Goal: Task Accomplishment & Management: Manage account settings

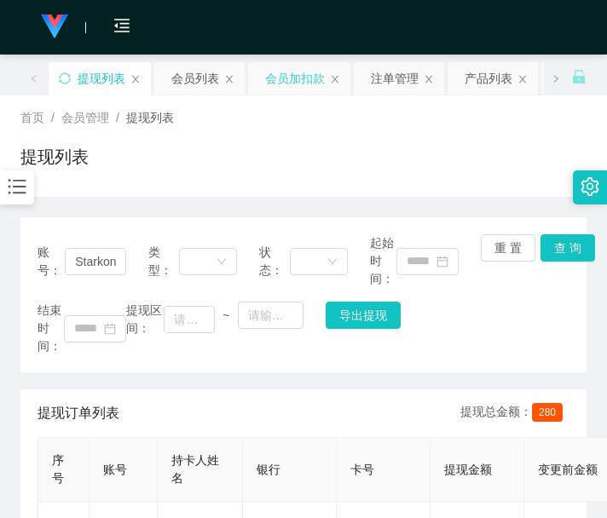
click at [302, 82] on div "会员加扣款" at bounding box center [295, 78] width 60 height 32
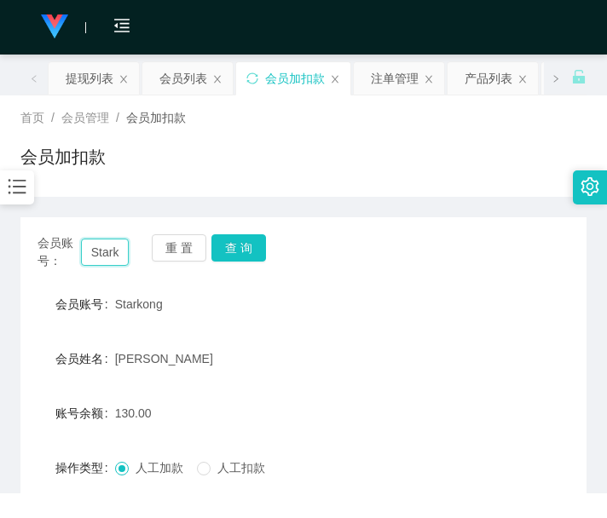
click at [96, 245] on input "Starkong" at bounding box center [105, 252] width 49 height 27
paste input "Alexsjw"
type input "Alexsjw"
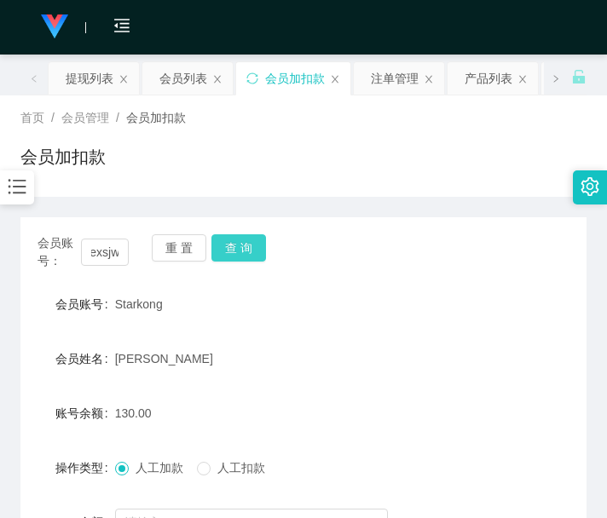
click at [231, 243] on button "查 询" at bounding box center [238, 247] width 55 height 27
click at [231, 243] on div "重 置 查 询" at bounding box center [197, 252] width 91 height 36
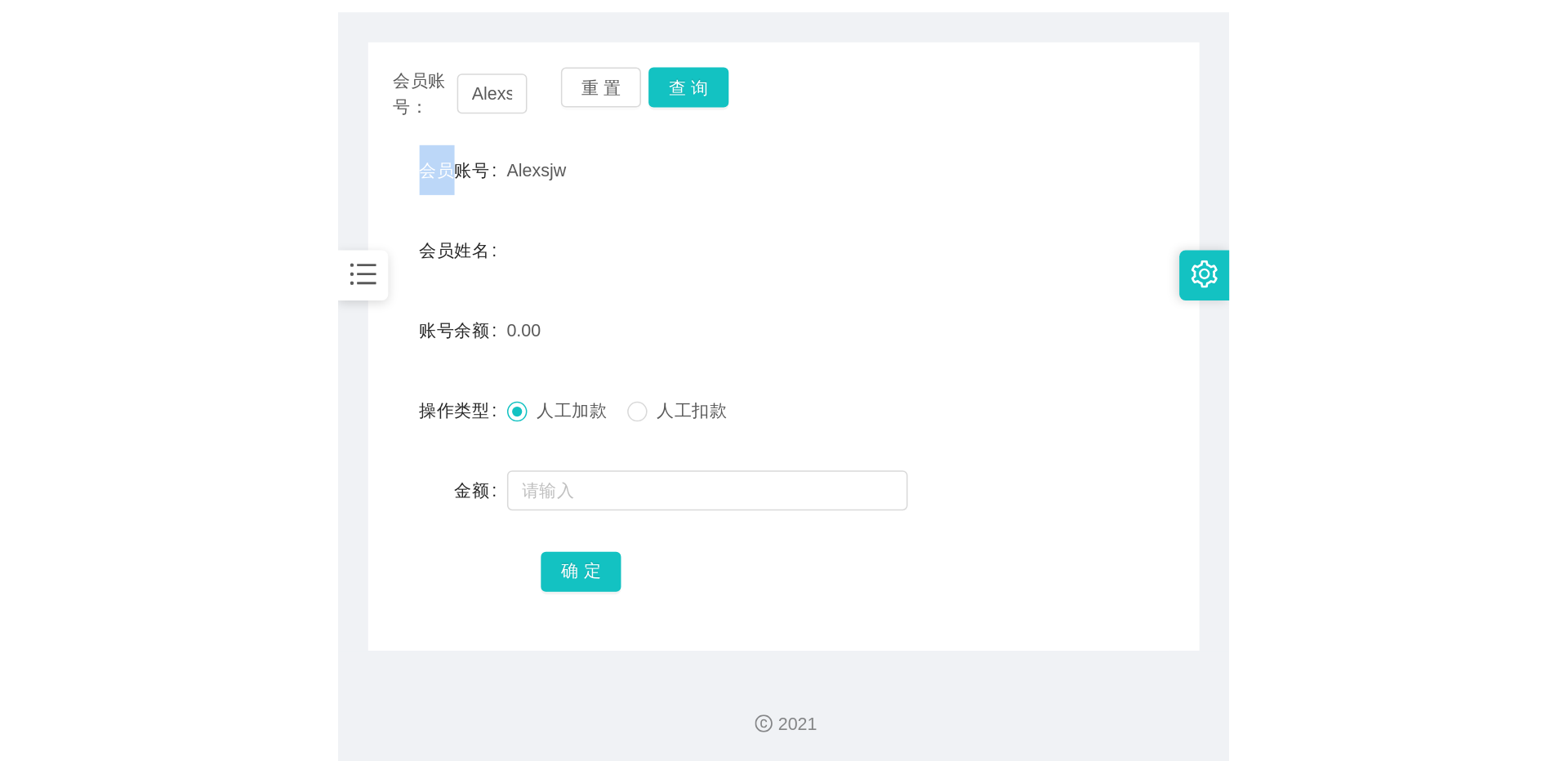
scroll to position [185, 0]
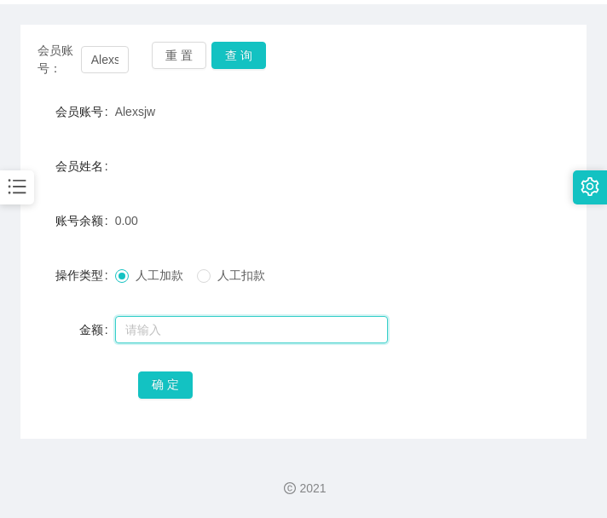
click at [183, 327] on input "text" at bounding box center [251, 329] width 273 height 27
type input "100"
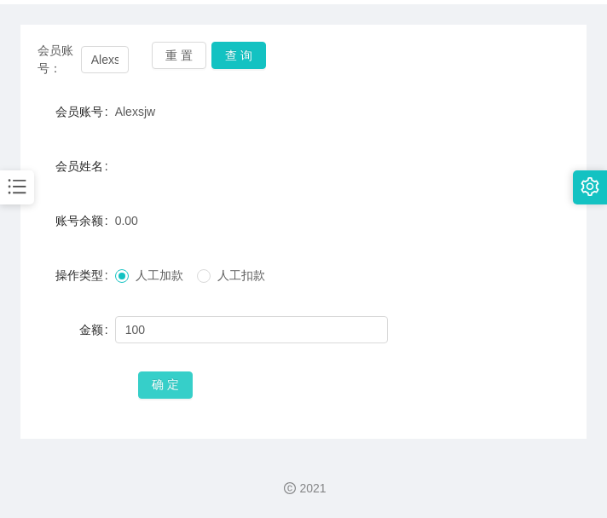
click at [162, 380] on button "确 定" at bounding box center [165, 384] width 55 height 27
click at [73, 120] on div "会员账号" at bounding box center [67, 112] width 95 height 34
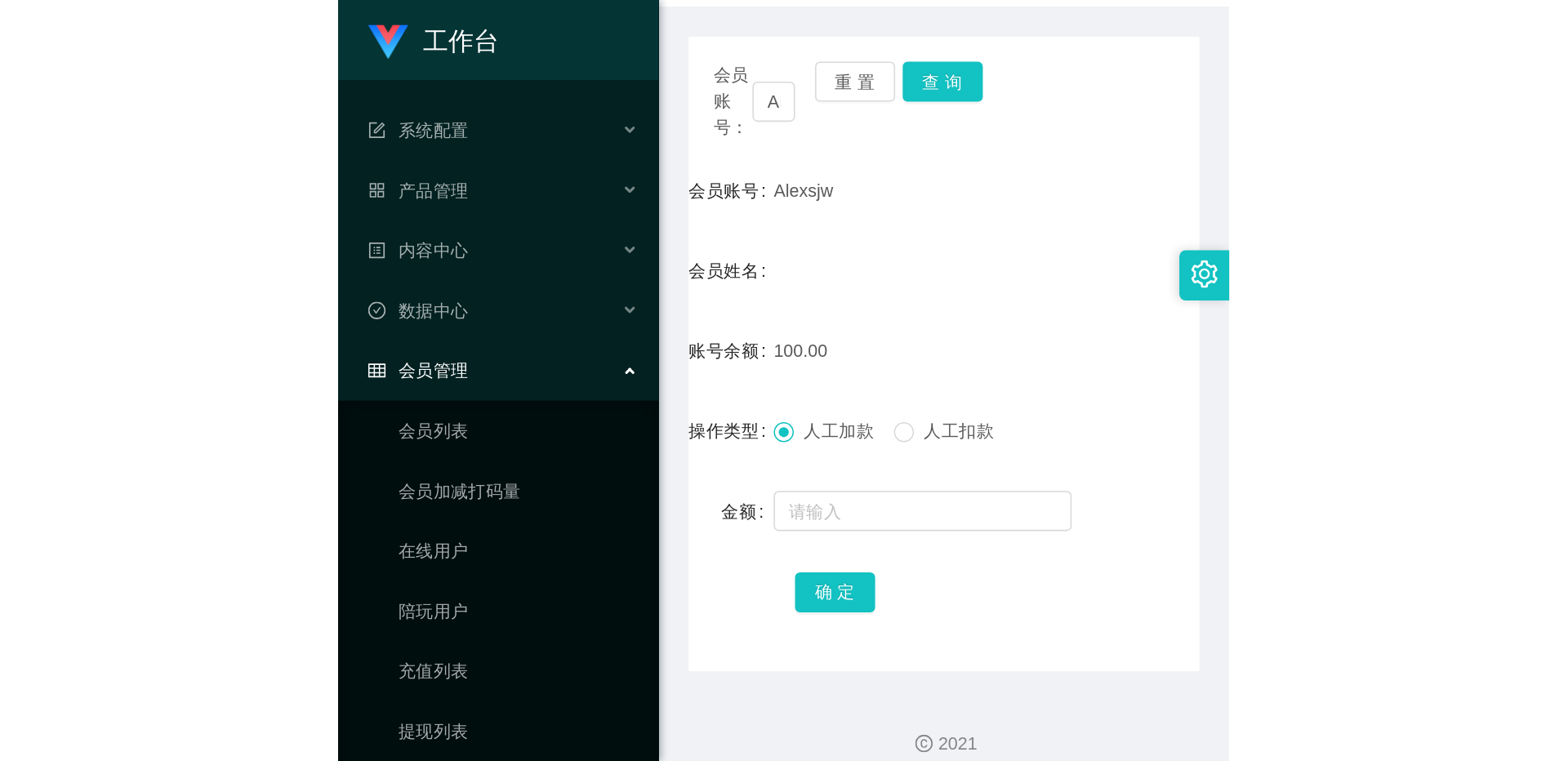
scroll to position [0, 0]
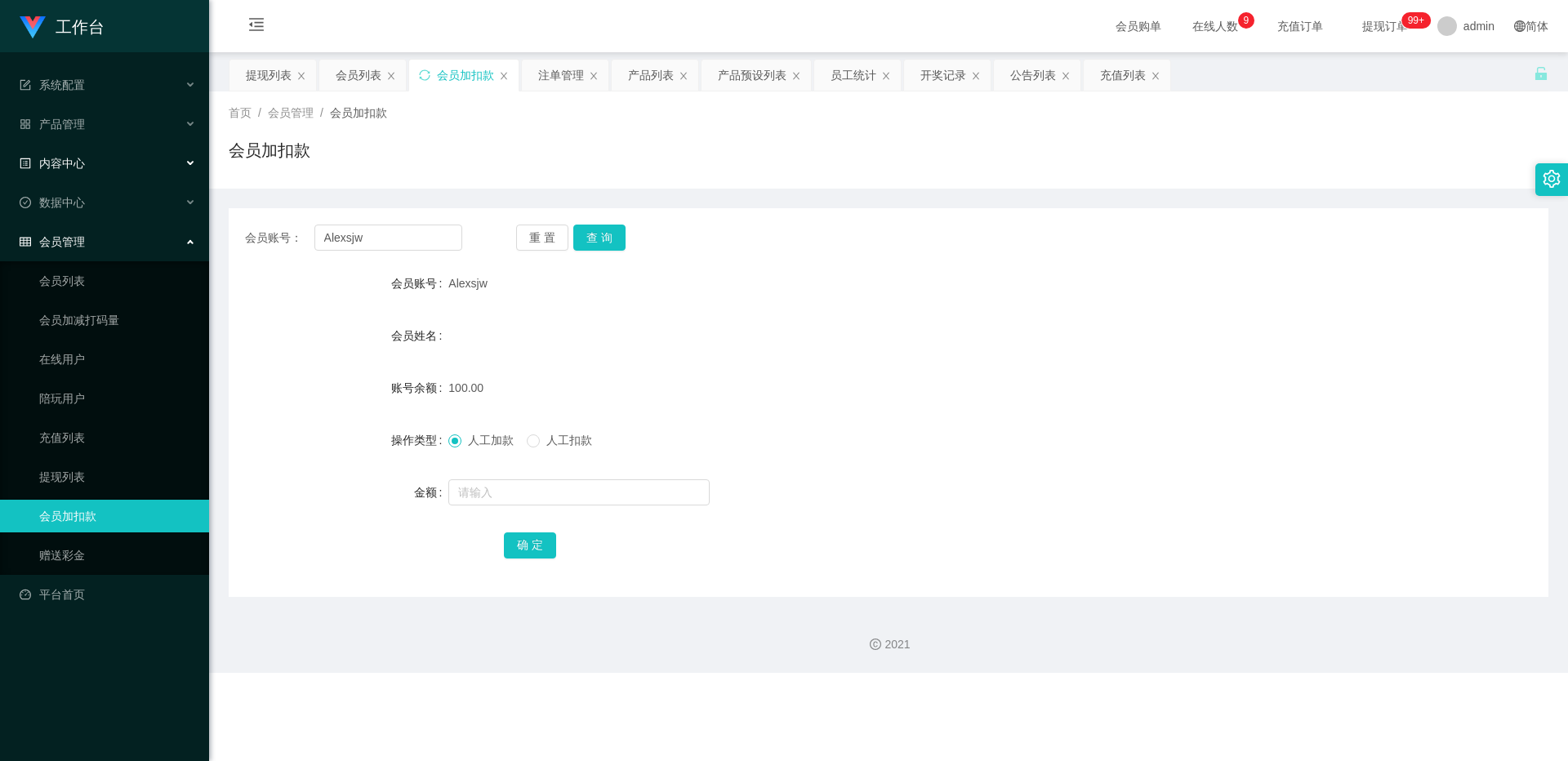
click at [53, 173] on div "内容中心" at bounding box center [104, 163] width 209 height 33
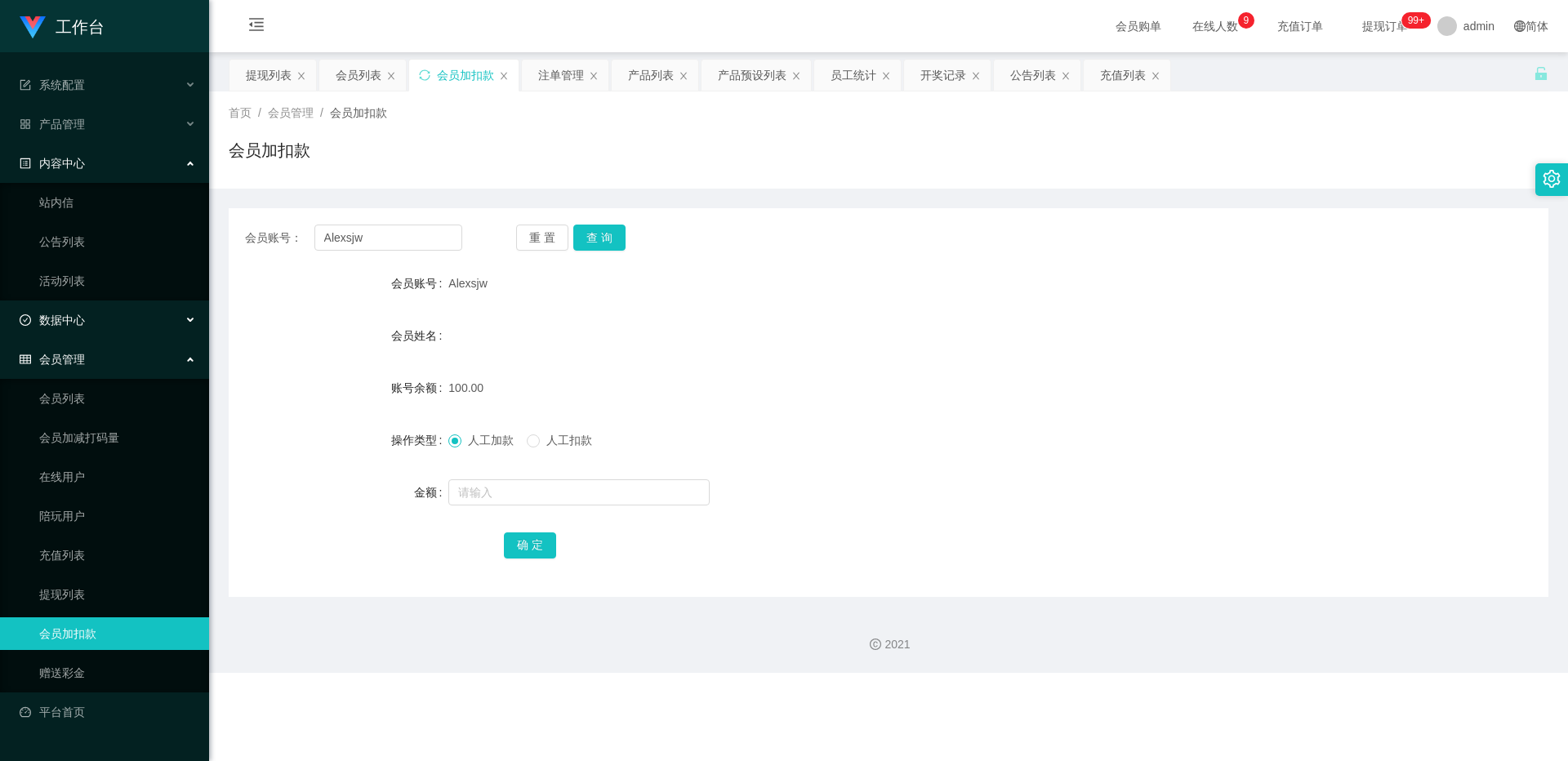
click at [62, 309] on div "数据中心" at bounding box center [104, 320] width 209 height 33
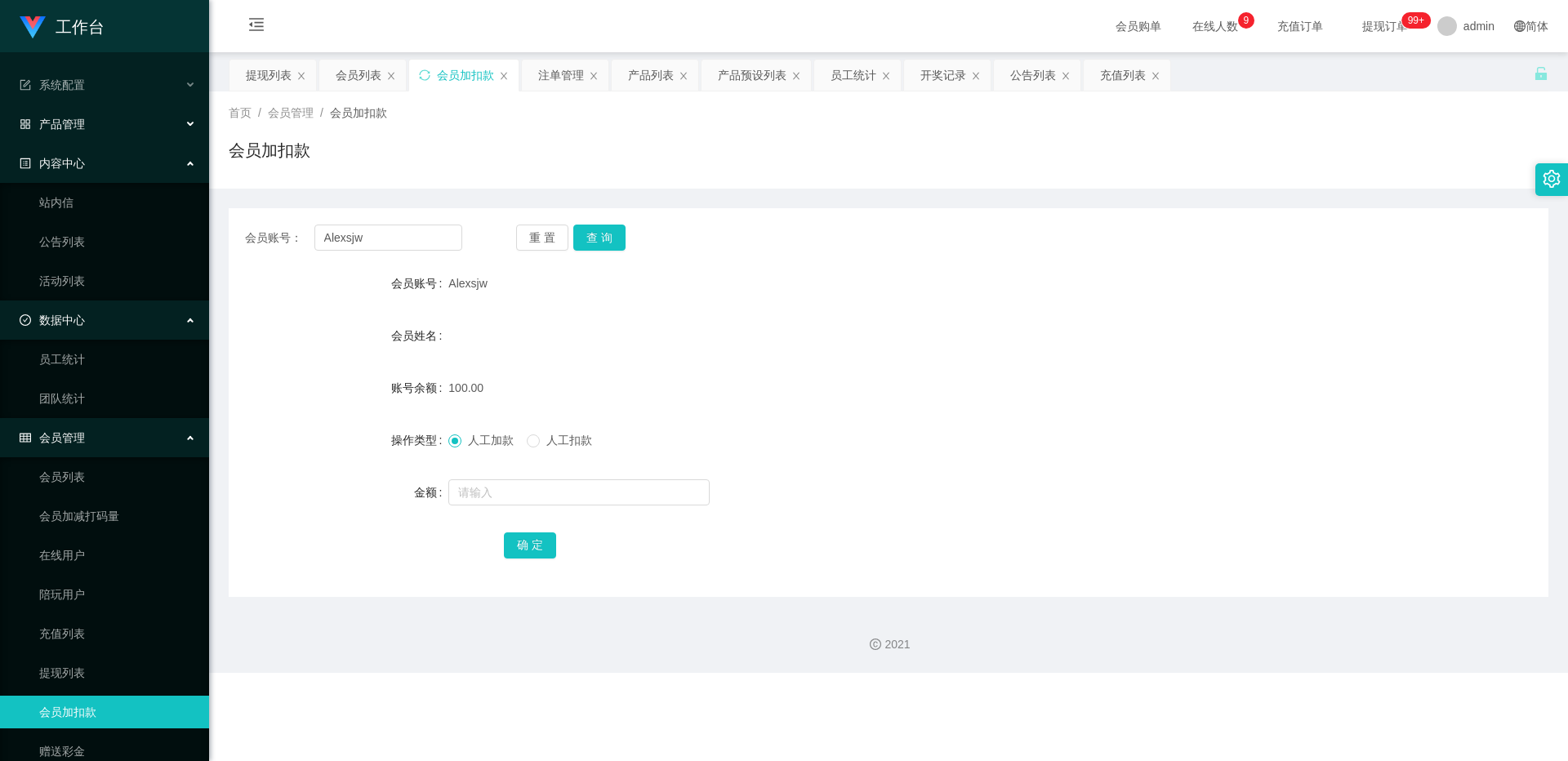
click at [120, 123] on div "产品管理" at bounding box center [104, 124] width 209 height 33
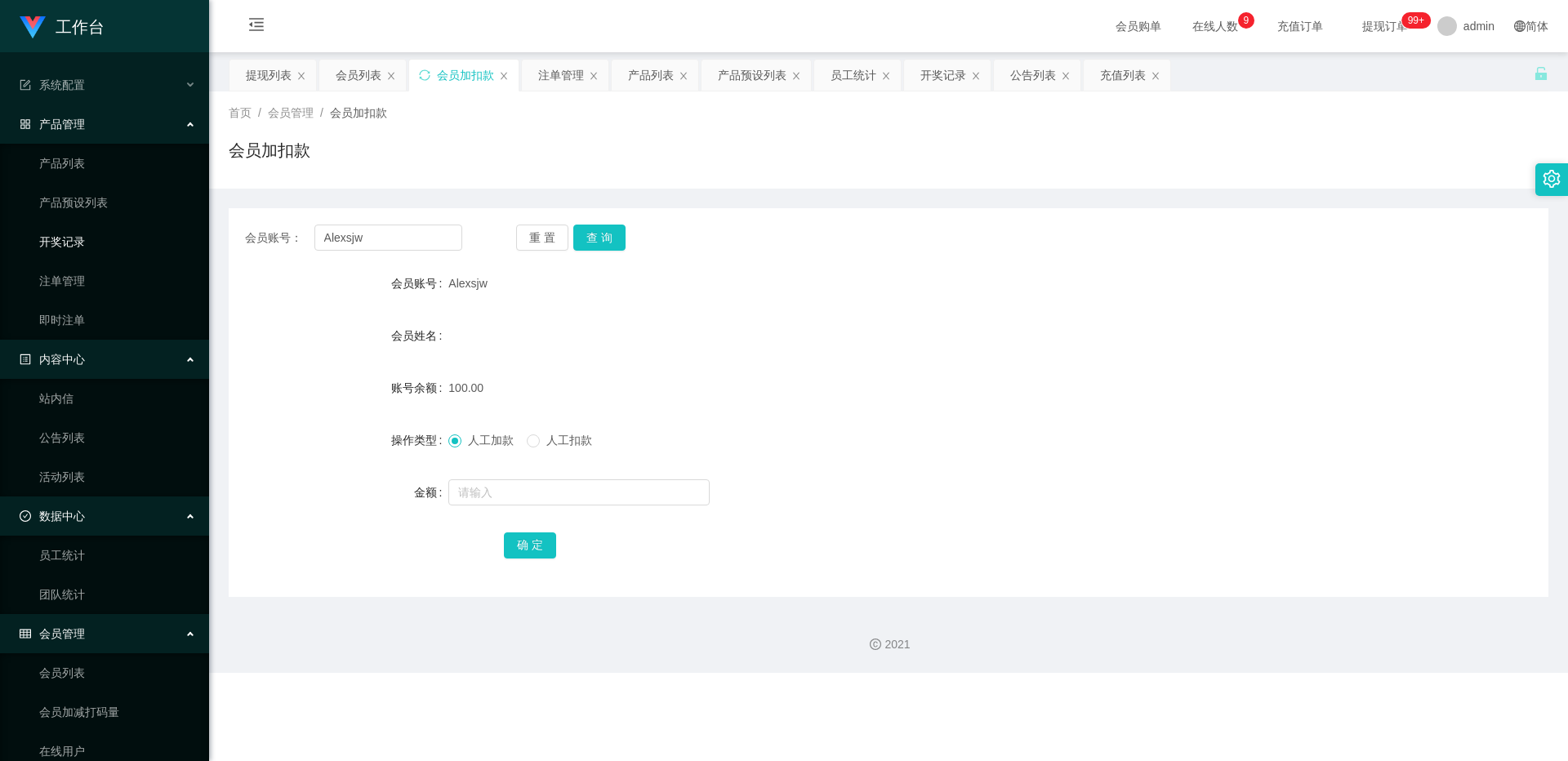
click at [142, 253] on link "开奖记录" at bounding box center [118, 242] width 157 height 33
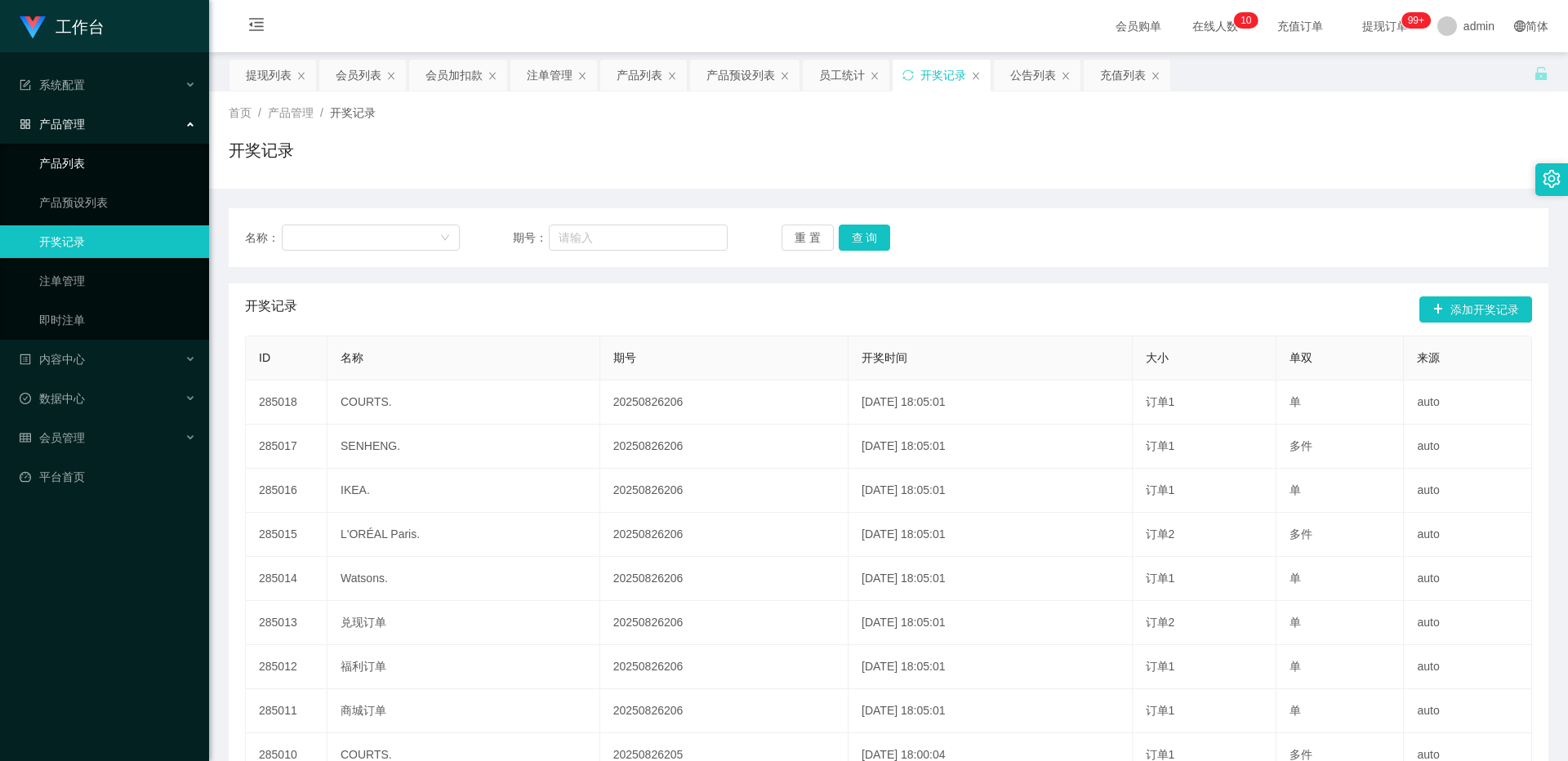
click at [122, 168] on link "产品列表" at bounding box center [118, 163] width 157 height 33
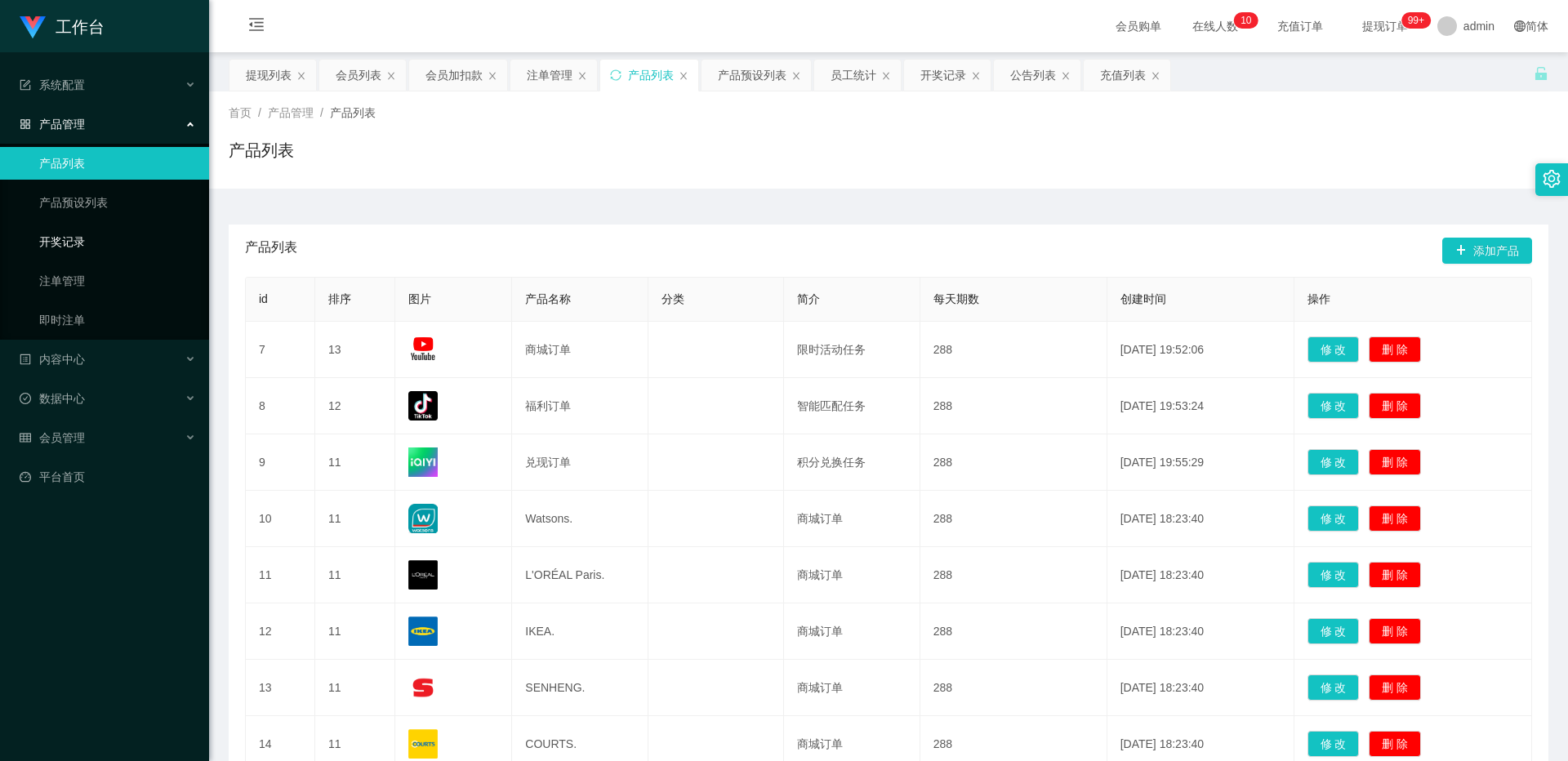
click at [102, 230] on link "开奖记录" at bounding box center [118, 242] width 157 height 33
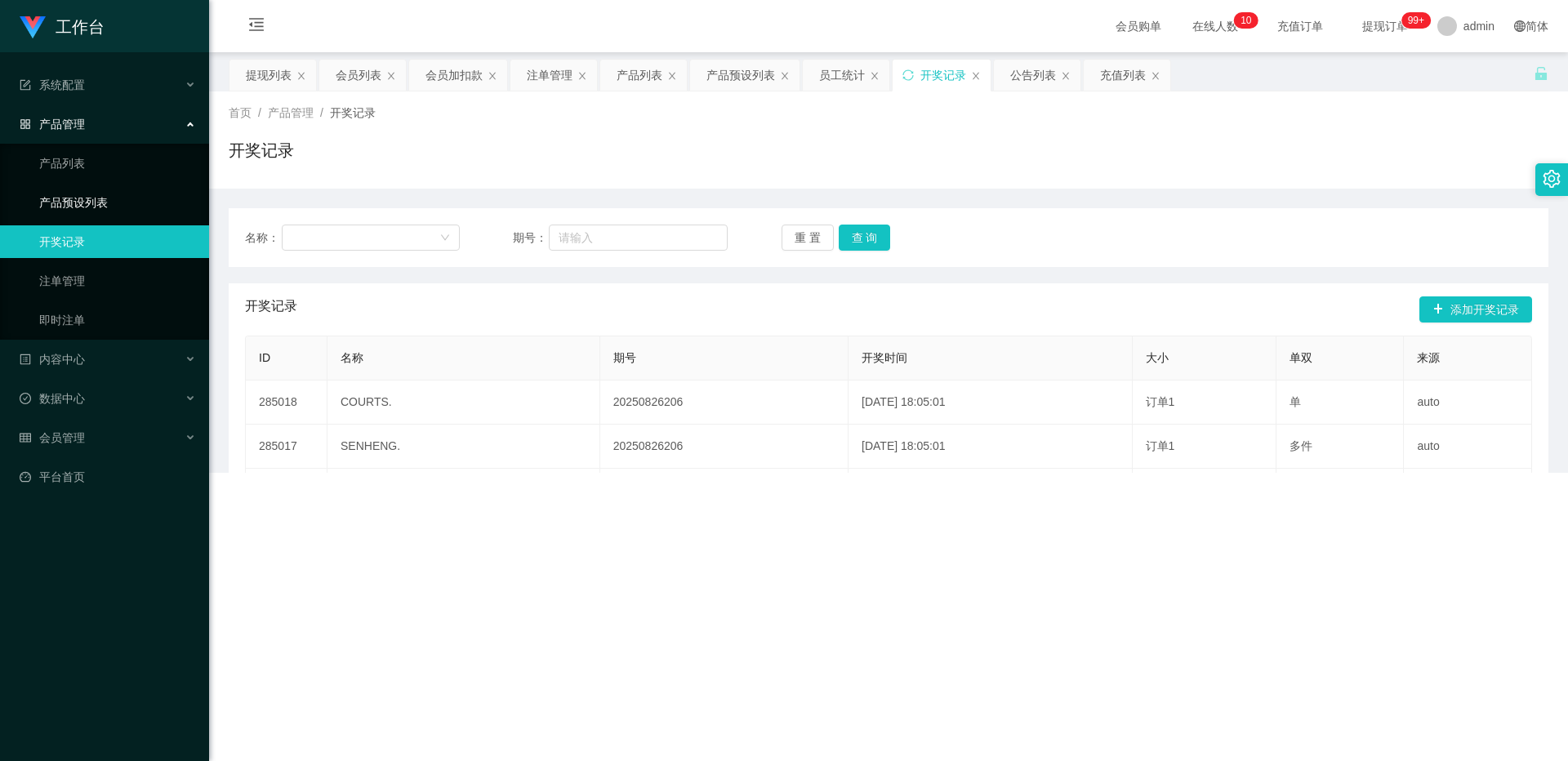
click at [113, 196] on link "产品预设列表" at bounding box center [118, 202] width 157 height 33
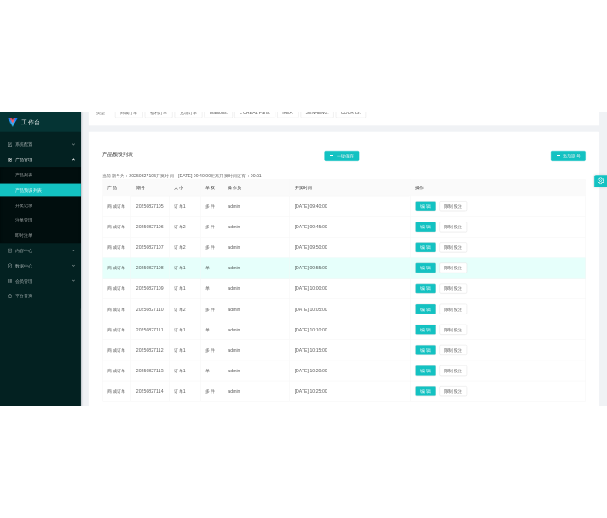
scroll to position [106, 0]
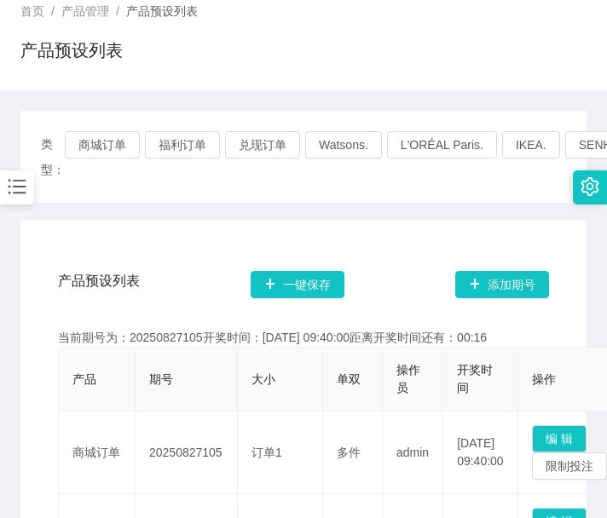
drag, startPoint x: 49, startPoint y: 395, endPoint x: 276, endPoint y: 197, distance: 301.3
drag, startPoint x: 34, startPoint y: 105, endPoint x: 83, endPoint y: 60, distance: 66.4
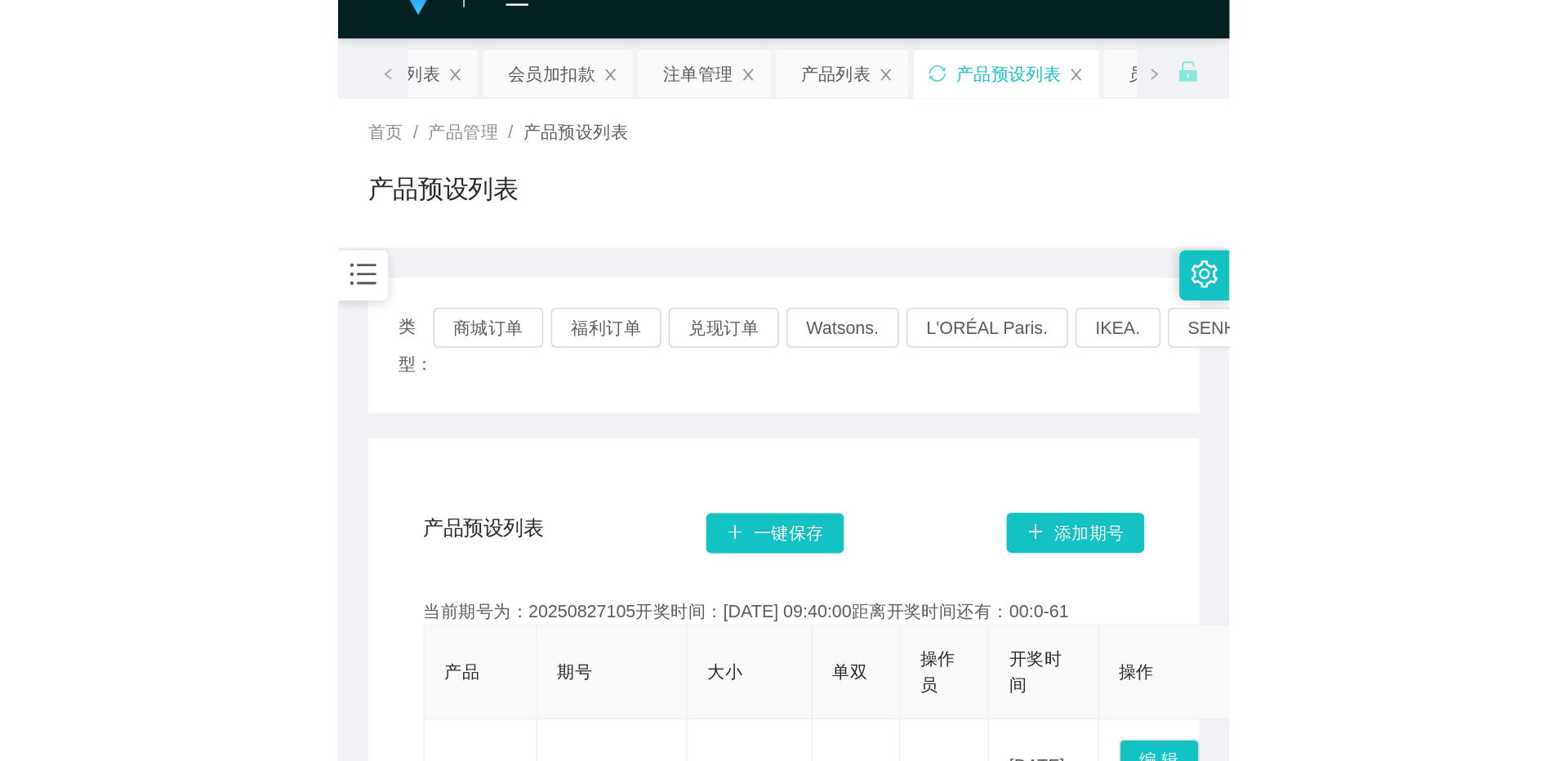
scroll to position [0, 0]
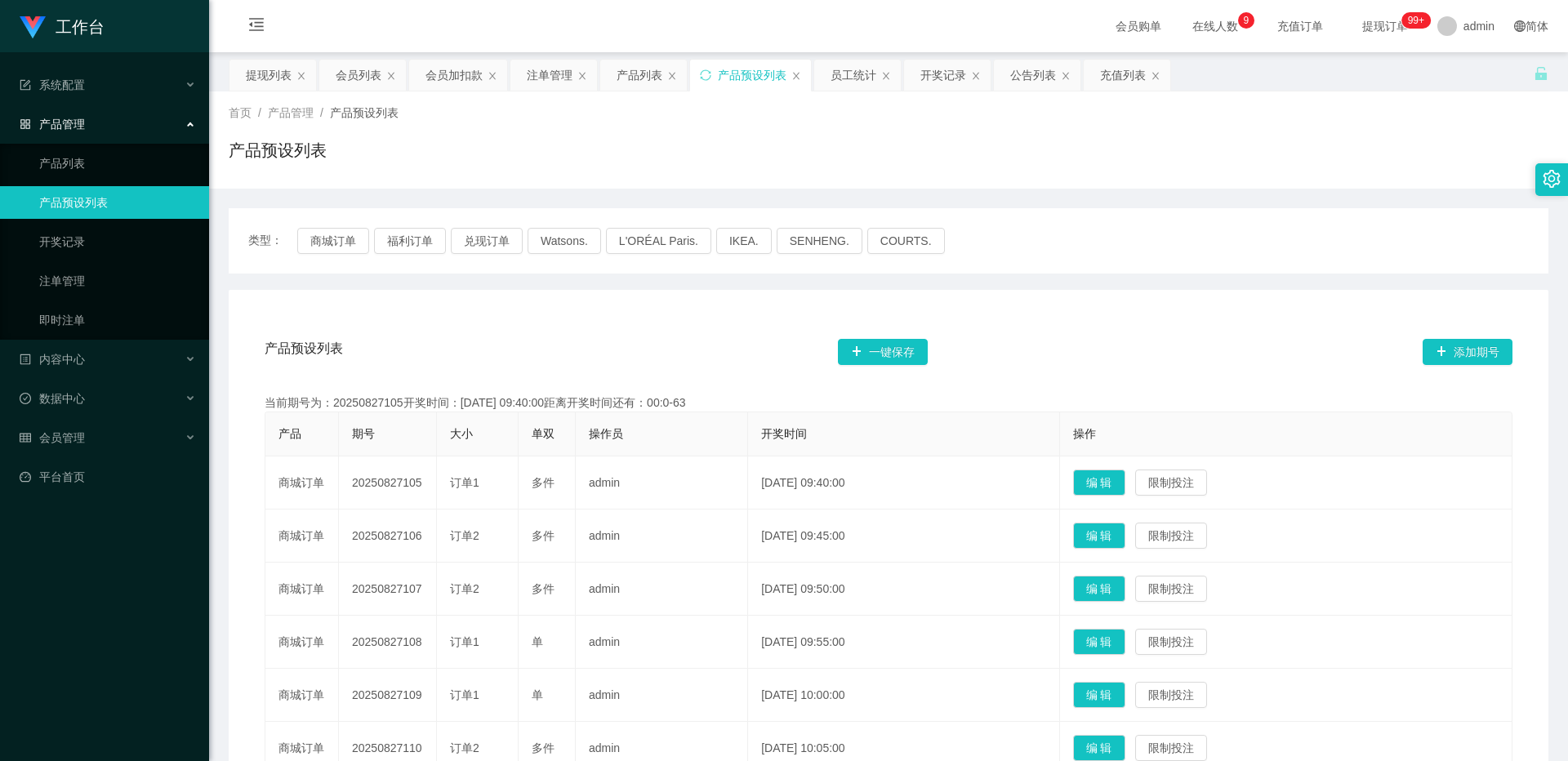
click at [127, 127] on div "产品管理" at bounding box center [104, 124] width 209 height 33
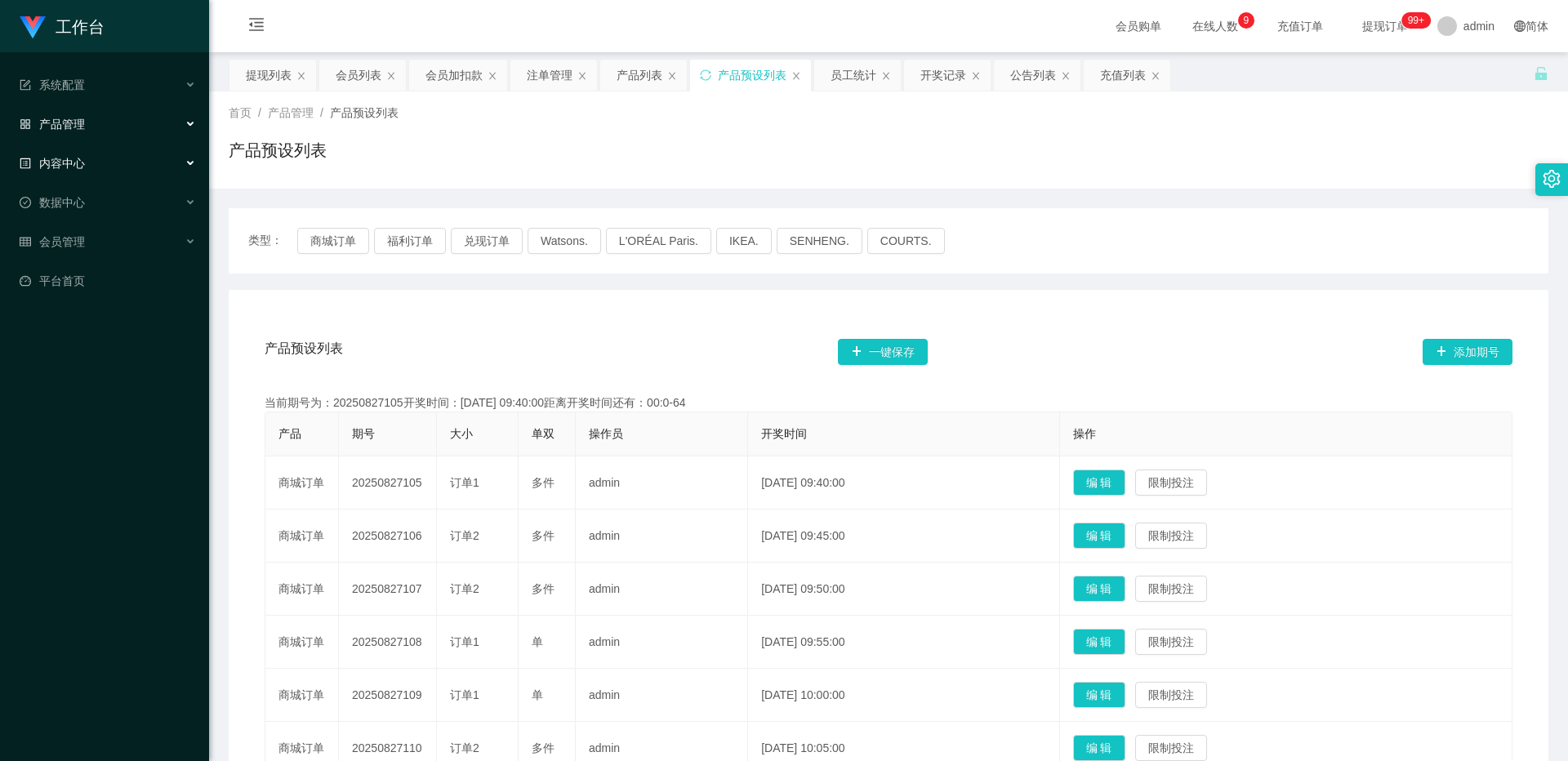
click at [129, 178] on div "内容中心" at bounding box center [104, 163] width 209 height 33
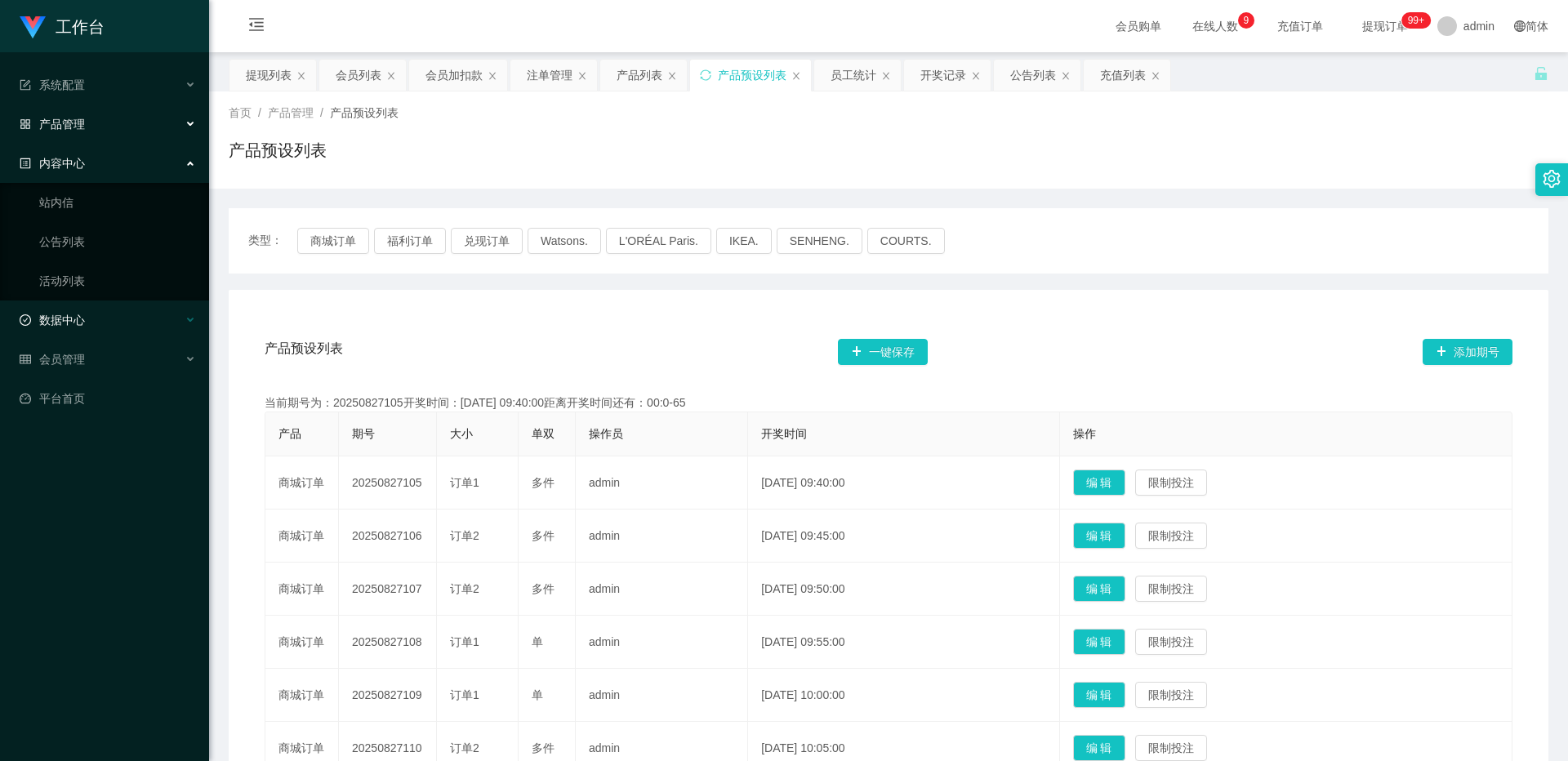
click at [115, 319] on div "数据中心" at bounding box center [104, 320] width 209 height 33
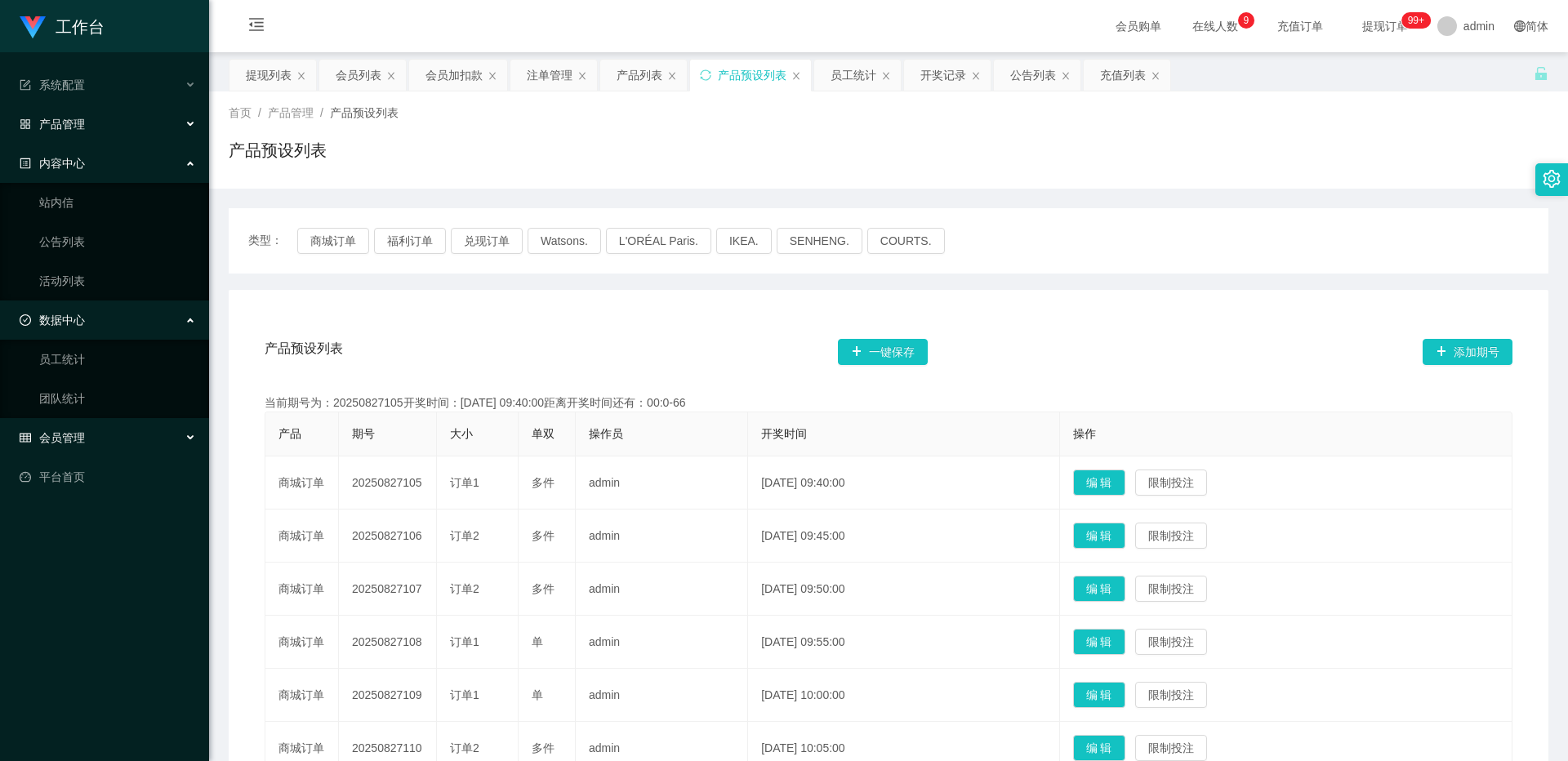
click at [93, 442] on div "会员管理" at bounding box center [104, 438] width 209 height 33
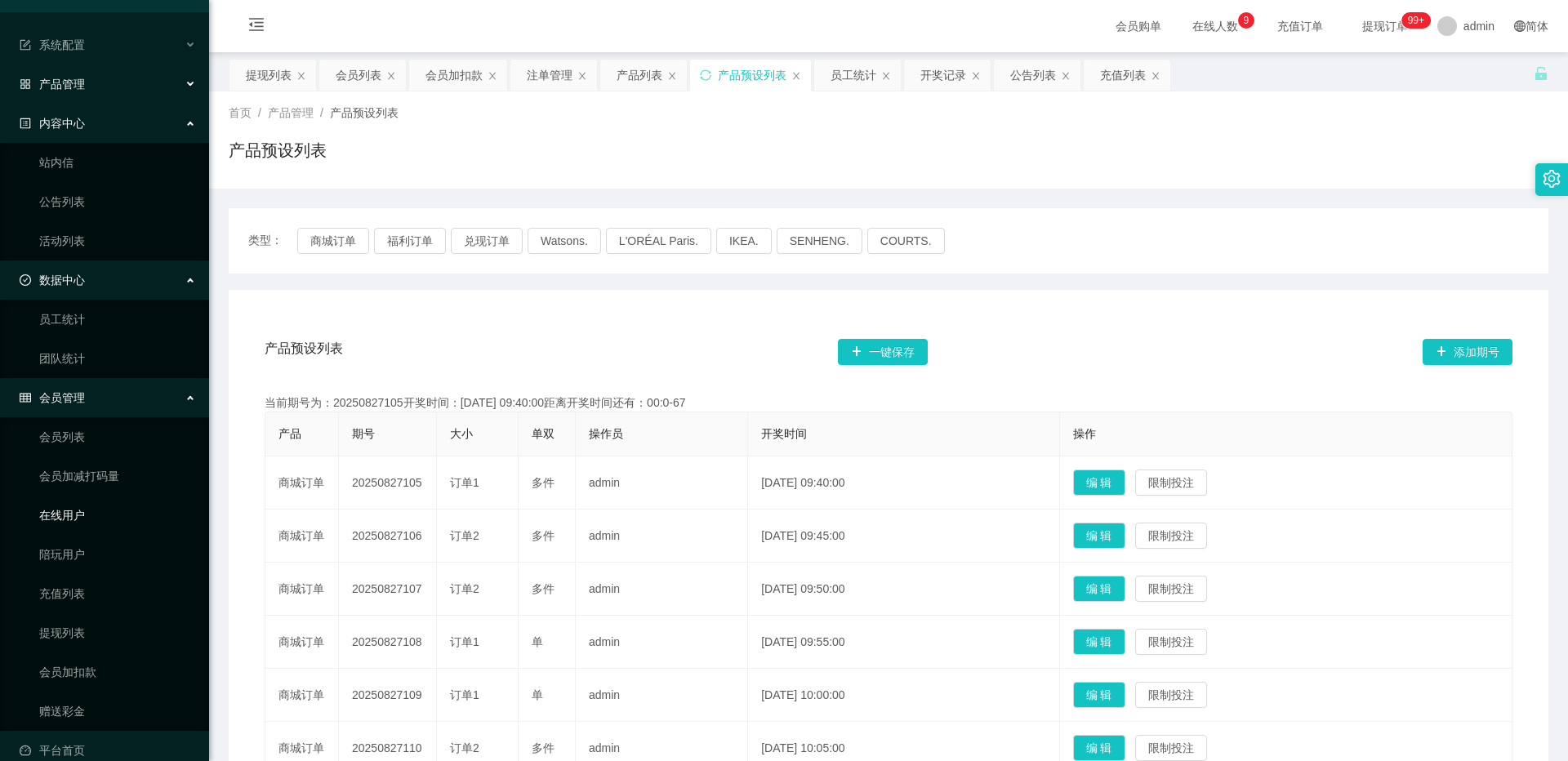
scroll to position [62, 0]
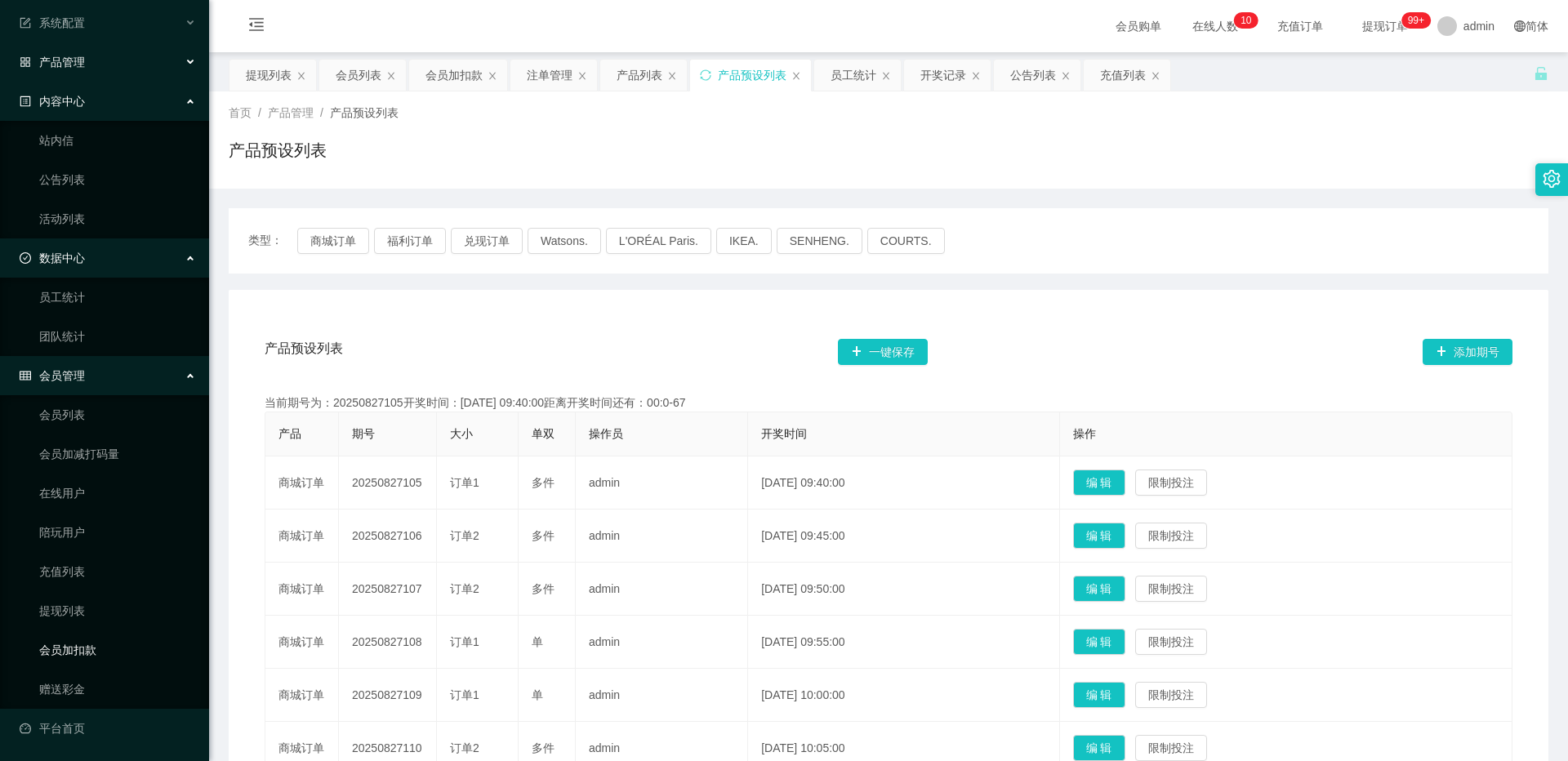
click at [79, 496] on link "会员加扣款" at bounding box center [118, 650] width 157 height 33
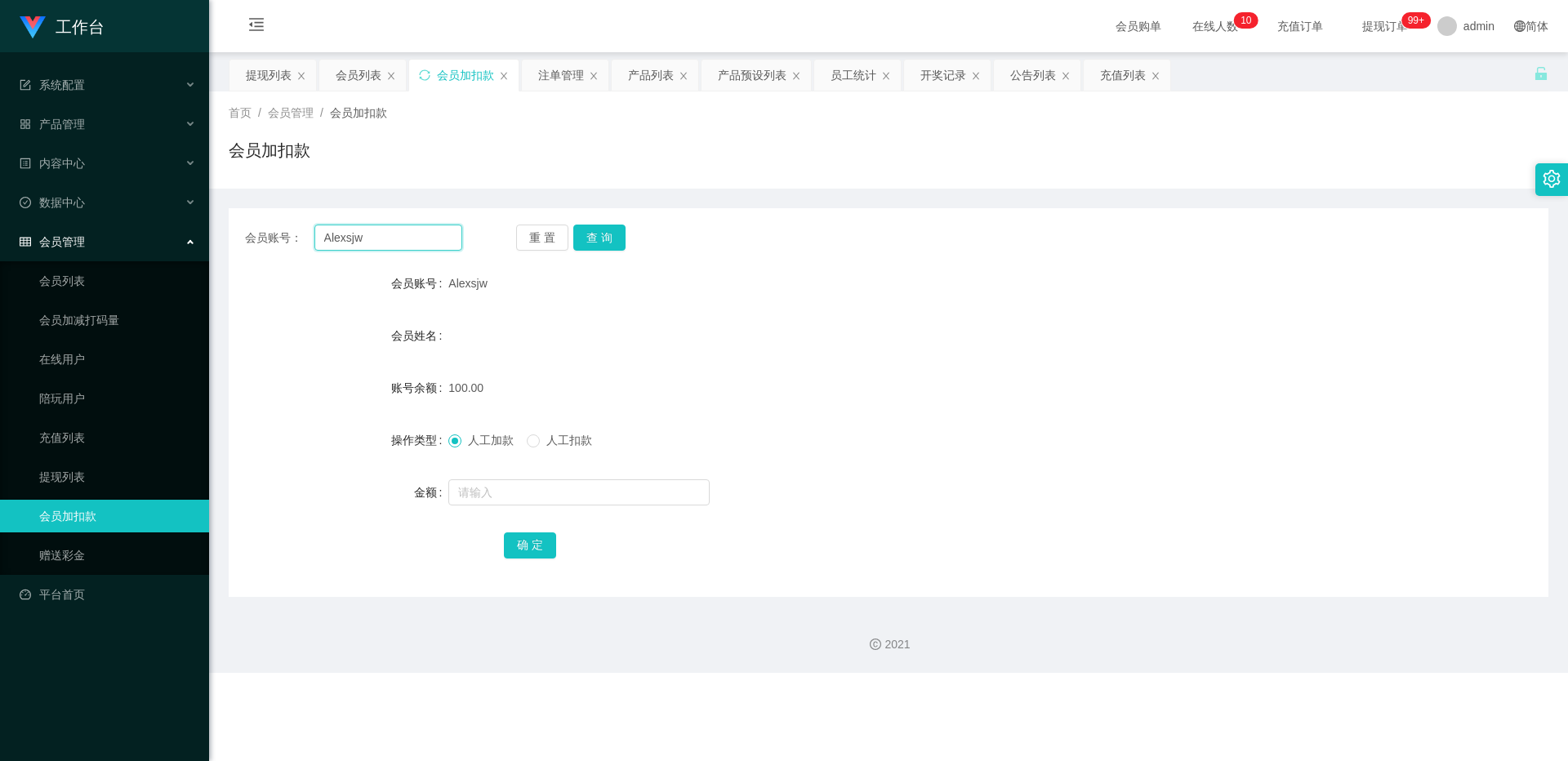
click at [393, 234] on input "Alexsjw" at bounding box center [388, 237] width 148 height 26
drag, startPoint x: 393, startPoint y: 234, endPoint x: 481, endPoint y: 234, distance: 88.0
click at [396, 233] on input "Alexsjw" at bounding box center [388, 237] width 148 height 26
click at [581, 242] on button "查 询" at bounding box center [599, 237] width 53 height 26
click at [581, 242] on div "重 置 查 询" at bounding box center [624, 237] width 218 height 26
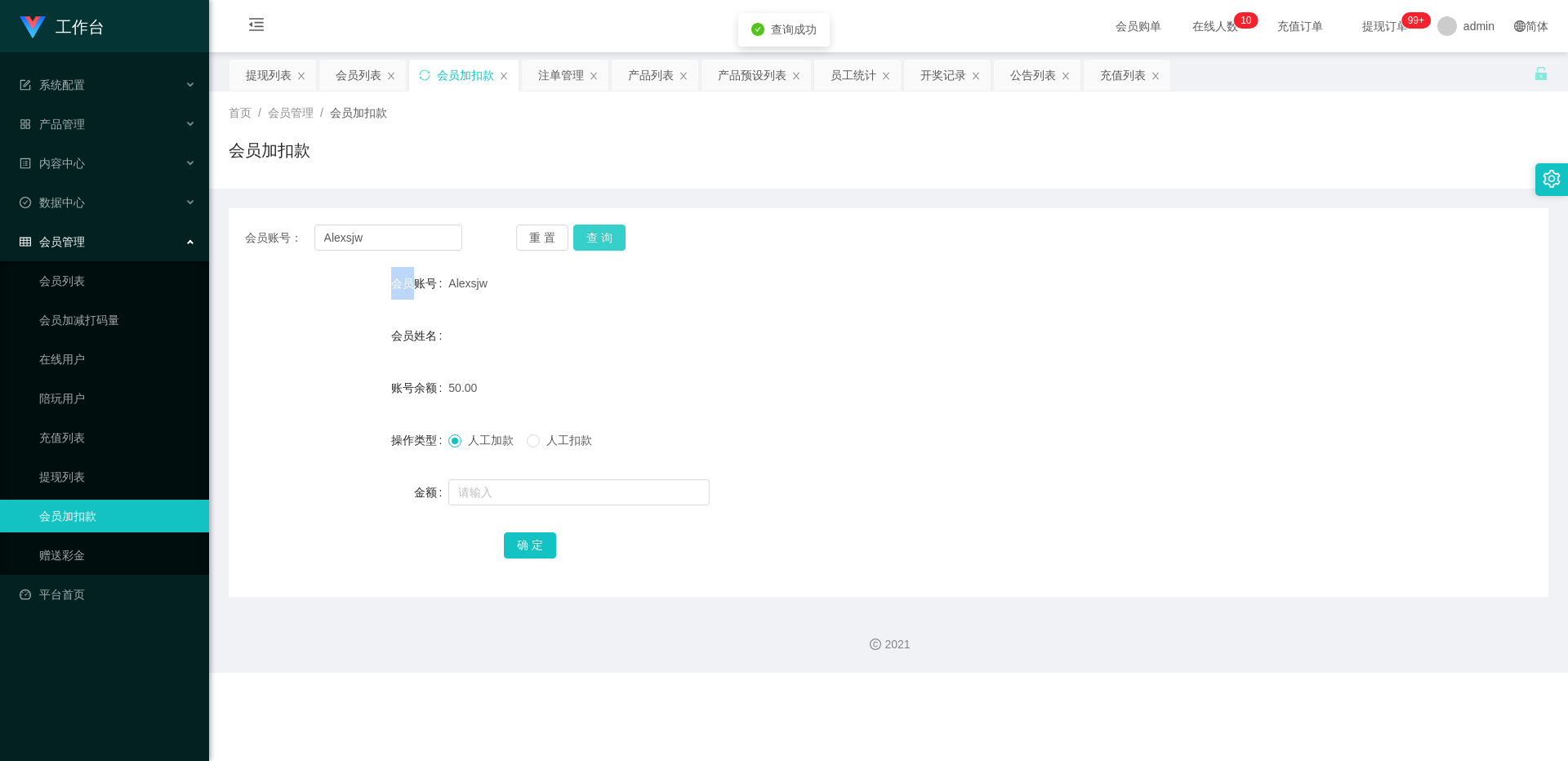
click at [581, 242] on button "查 询" at bounding box center [599, 237] width 53 height 26
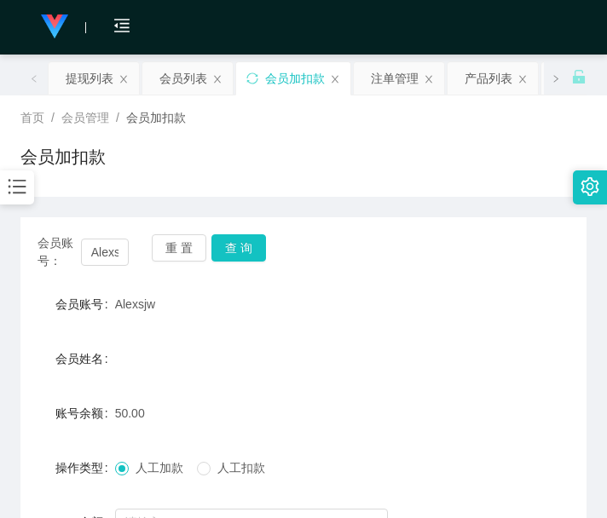
click at [66, 330] on form "会员账号 [PERSON_NAME] 会员姓名 账号余额 50.00 操作类型 人工加款 人工扣款 金额 确 定" at bounding box center [303, 440] width 566 height 307
click at [233, 255] on button "查 询" at bounding box center [238, 247] width 55 height 27
click at [233, 255] on div "重 置 查 询" at bounding box center [197, 252] width 91 height 36
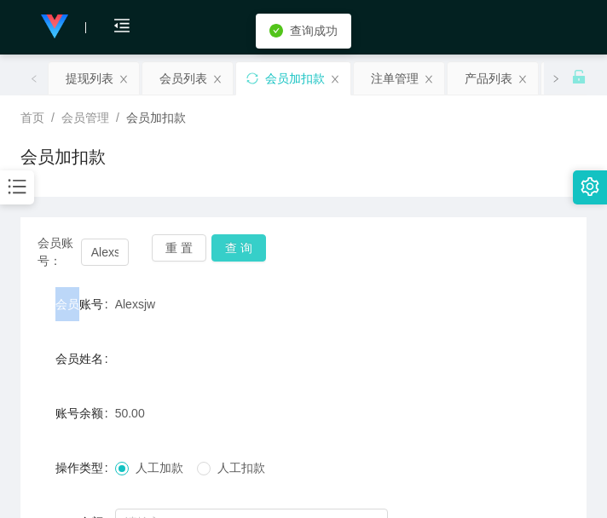
click at [234, 254] on button "查 询" at bounding box center [238, 247] width 55 height 27
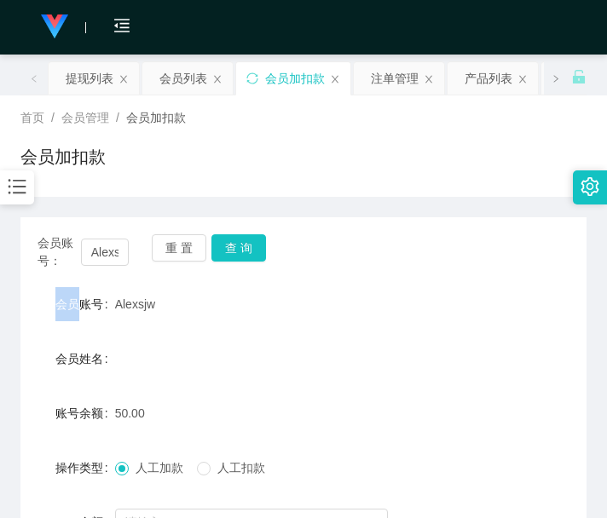
click at [63, 242] on span "会员账号：" at bounding box center [58, 252] width 43 height 36
click at [245, 248] on button "查 询" at bounding box center [238, 247] width 55 height 27
click at [243, 248] on button "查 询" at bounding box center [238, 247] width 55 height 27
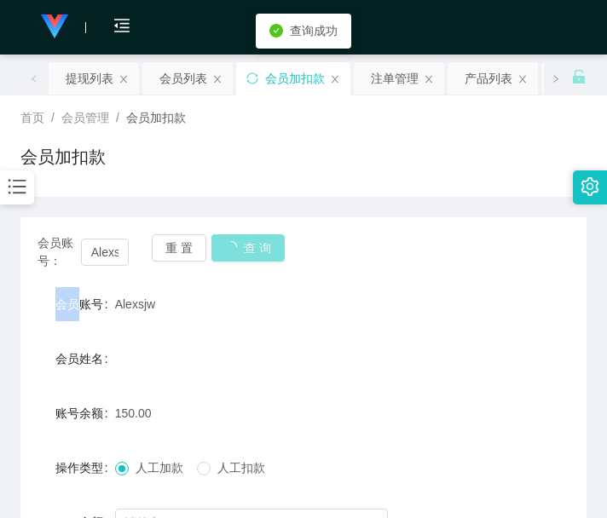
click at [242, 248] on div "会员账号： [PERSON_NAME] 重 置 查 询" at bounding box center [303, 252] width 566 height 36
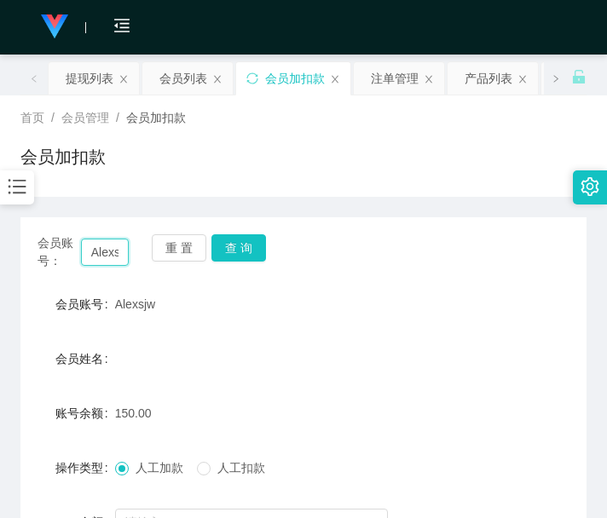
click at [108, 250] on input "Alexsjw" at bounding box center [105, 252] width 49 height 27
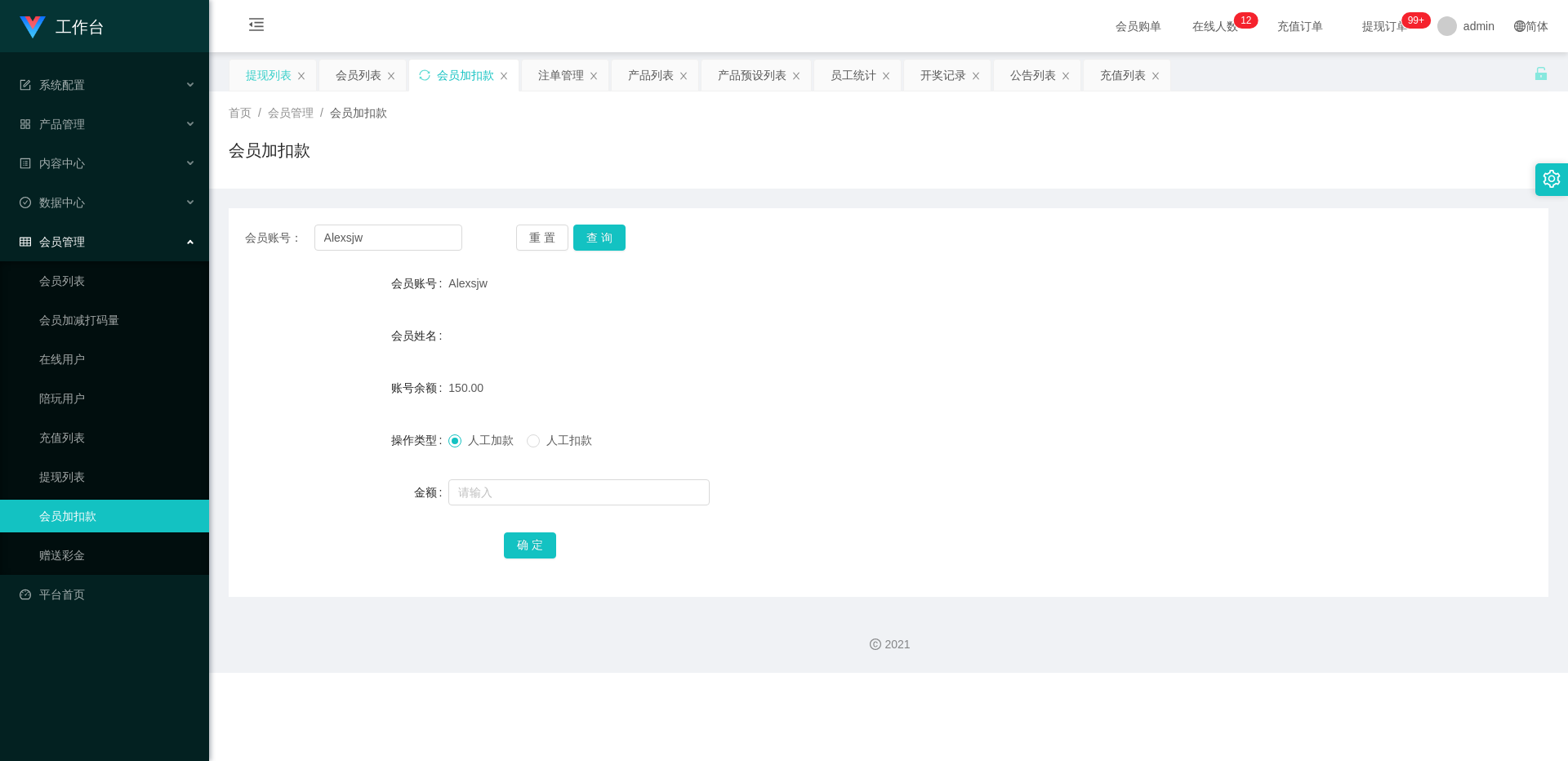
click at [262, 73] on div "提现列表" at bounding box center [268, 75] width 46 height 31
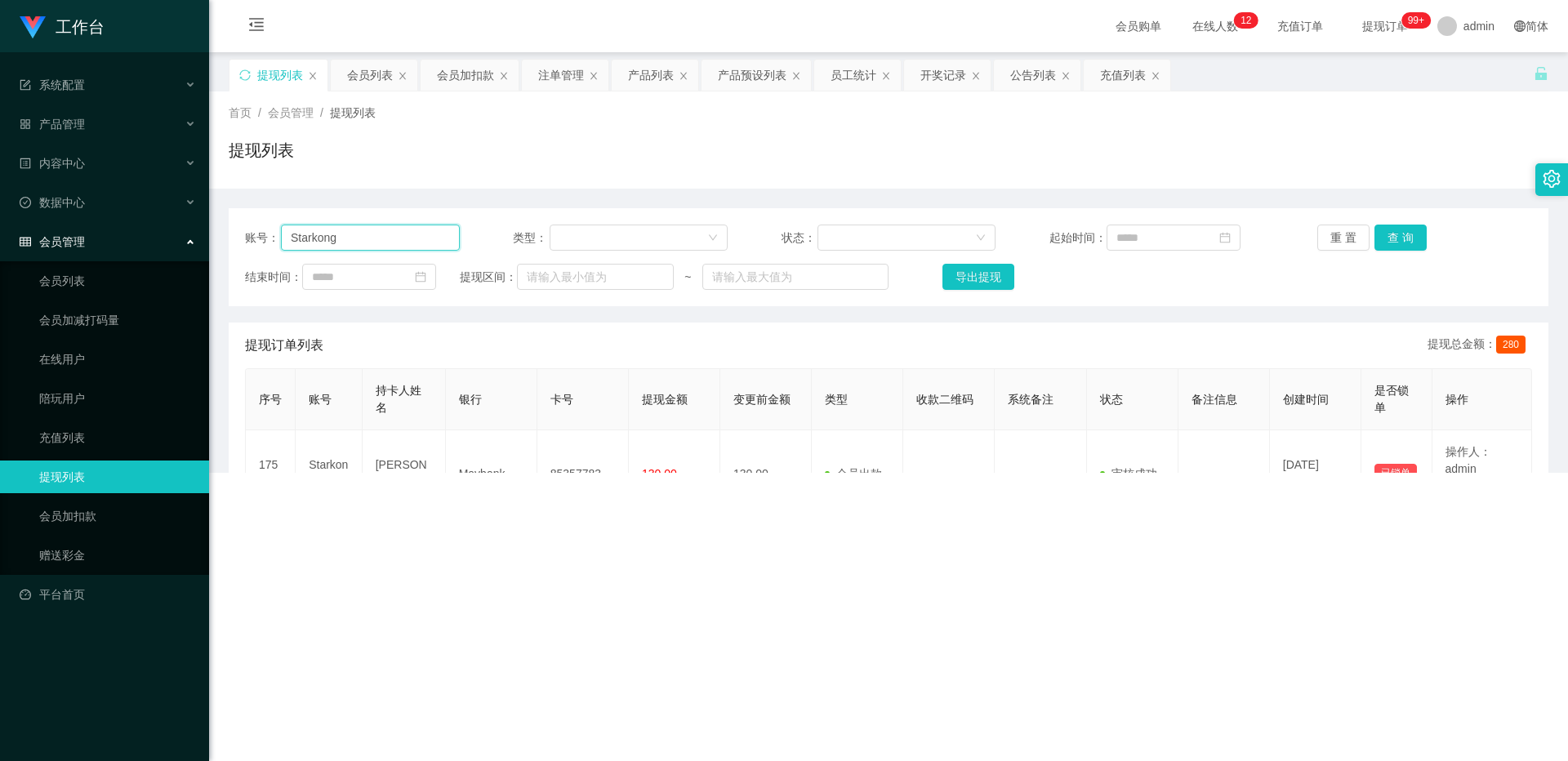
click at [371, 237] on input "Starkong" at bounding box center [370, 237] width 179 height 26
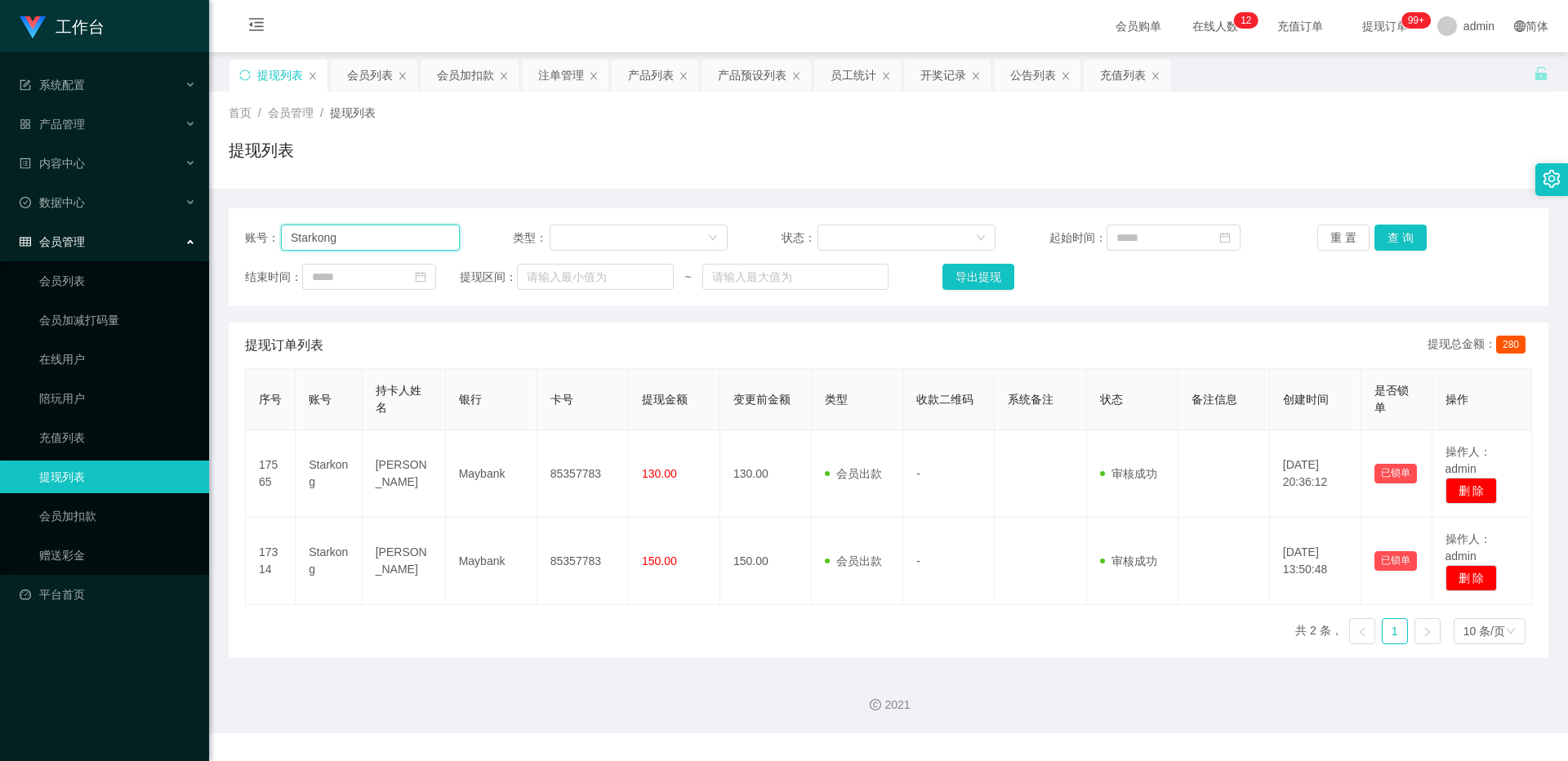
click at [371, 237] on input "Starkong" at bounding box center [370, 237] width 179 height 26
paste input "Alexsjw"
type input "Alexsjw"
click at [581, 236] on button "查 询" at bounding box center [1400, 237] width 53 height 26
click at [581, 236] on div "重 置 查 询" at bounding box center [1424, 237] width 215 height 26
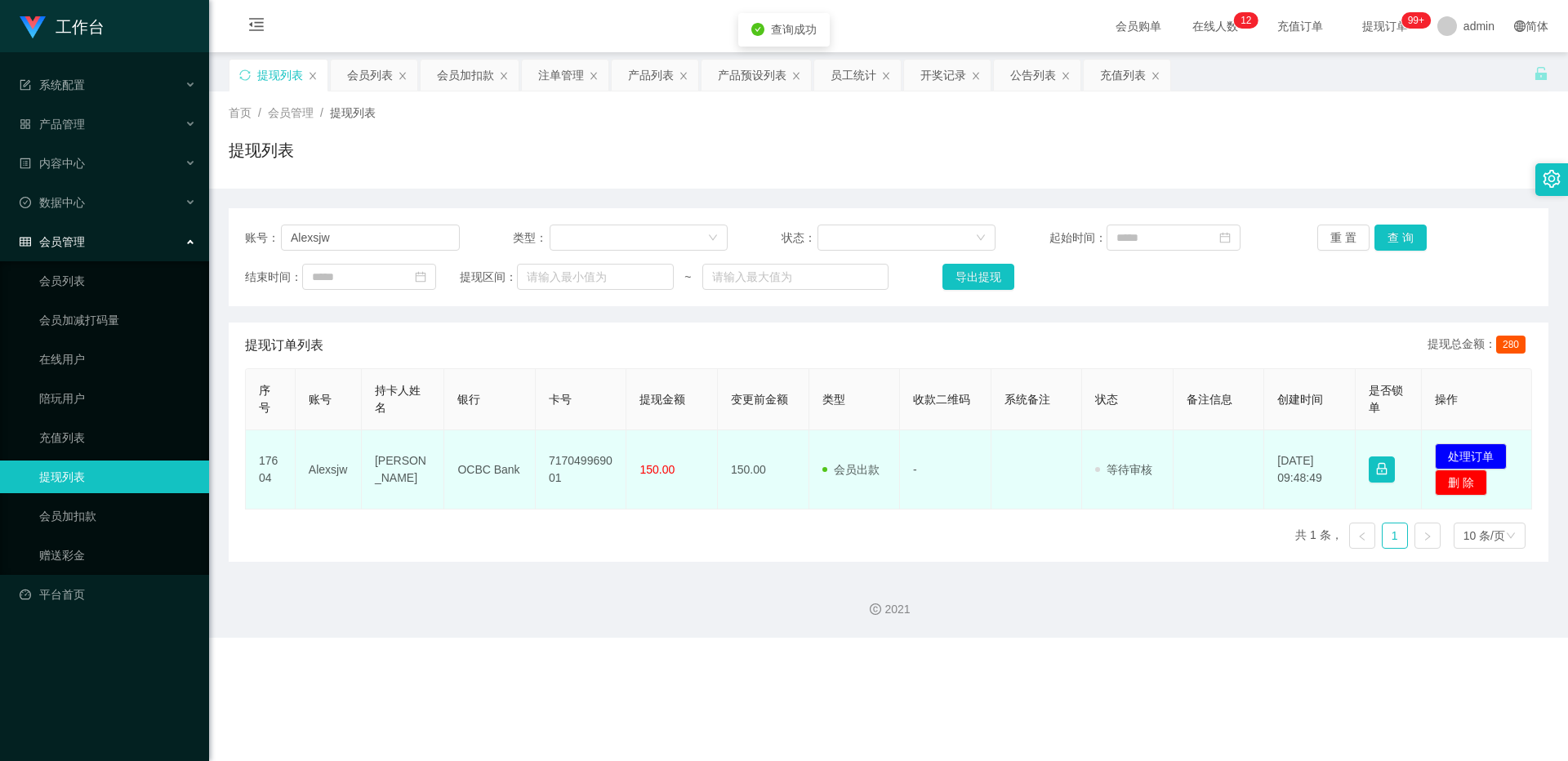
click at [581, 441] on td "717049969001" at bounding box center [581, 470] width 91 height 80
copy td "717049969001"
click at [581, 441] on td "717049969001" at bounding box center [581, 470] width 91 height 80
click at [581, 456] on button "处理订单" at bounding box center [1470, 456] width 72 height 26
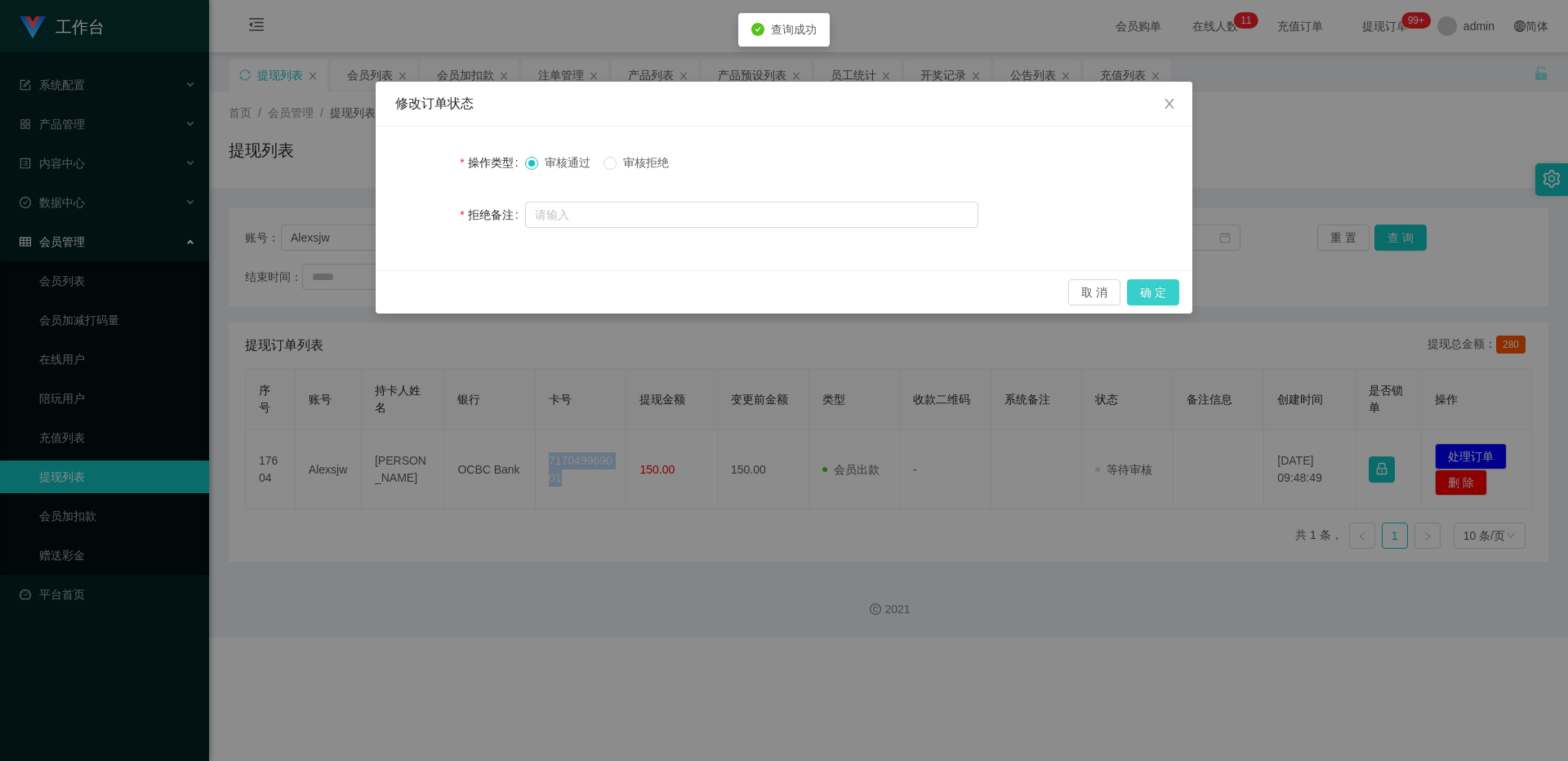
click at [581, 289] on button "确 定" at bounding box center [1153, 291] width 53 height 26
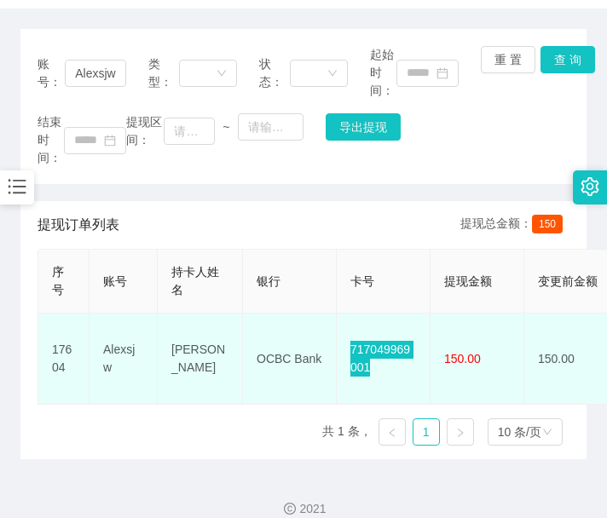
scroll to position [209, 0]
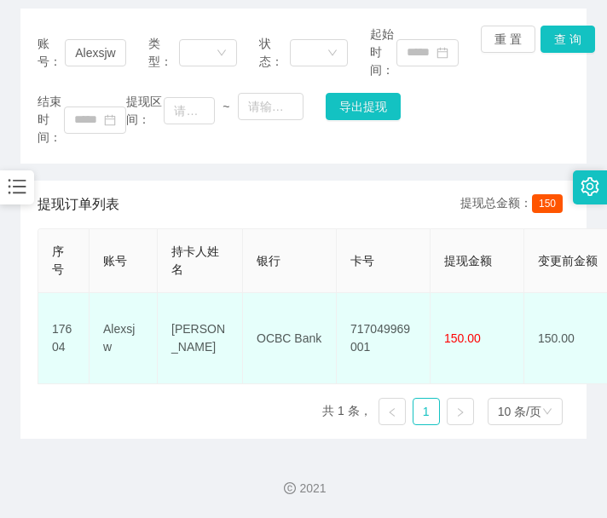
click at [283, 308] on td "OCBC Bank" at bounding box center [290, 338] width 94 height 91
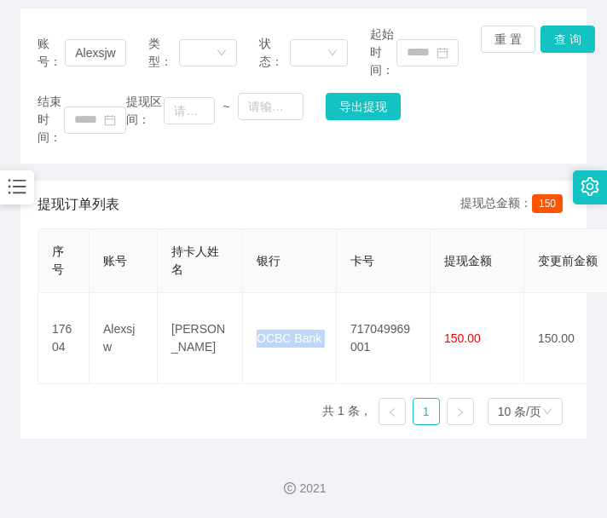
drag, startPoint x: 283, startPoint y: 308, endPoint x: 331, endPoint y: 285, distance: 53.7
click at [285, 308] on td "OCBC Bank" at bounding box center [290, 338] width 94 height 91
copy td "OCBC Bank"
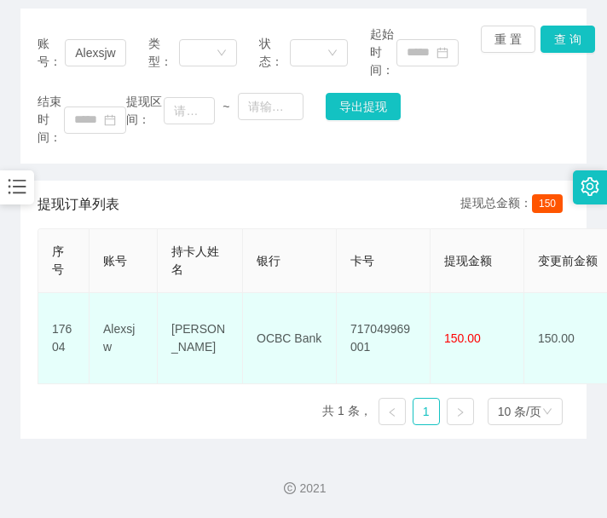
click at [196, 312] on td "[PERSON_NAME]" at bounding box center [200, 338] width 85 height 91
copy td "[PERSON_NAME]"
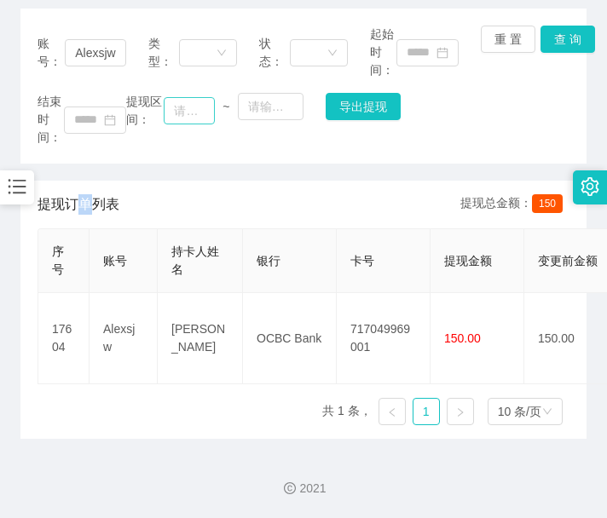
drag, startPoint x: 85, startPoint y: 170, endPoint x: 185, endPoint y: 116, distance: 113.6
click at [86, 170] on div "账号： Alexsjw 类型： 状态： 起始时间： 重 置 查 询 结束时间： 提现区间： ~ 导出提现 提现订单列表 提现总金额： 150 序号 账号 持卡…" at bounding box center [303, 224] width 566 height 430
click at [570, 40] on button "查 询" at bounding box center [567, 39] width 55 height 27
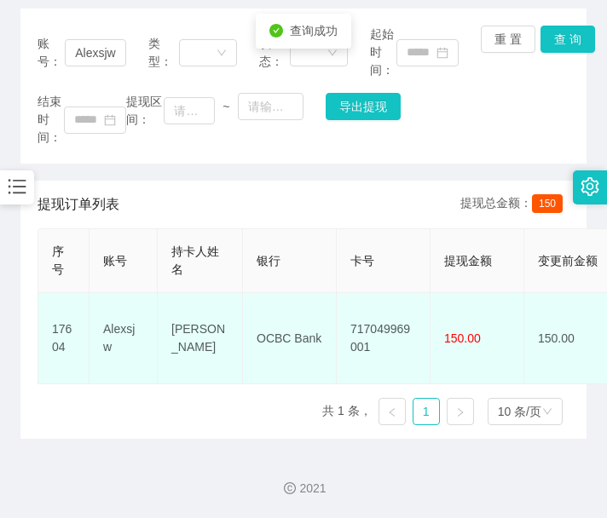
click at [374, 311] on td "717049969001" at bounding box center [384, 338] width 94 height 91
click at [372, 310] on td "717049969001" at bounding box center [384, 338] width 94 height 91
copy td "717049969001"
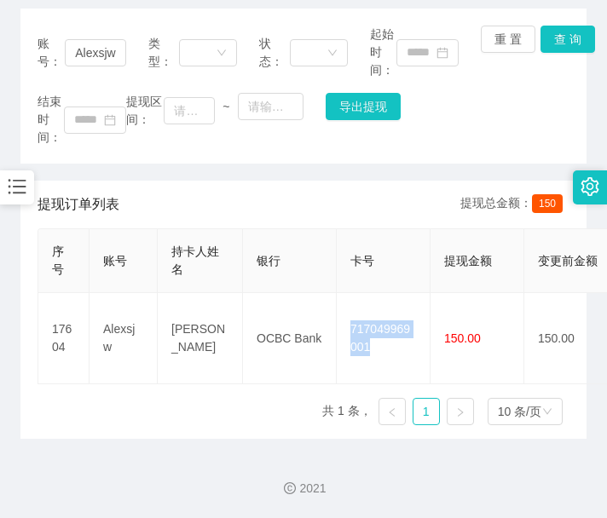
scroll to position [0, 0]
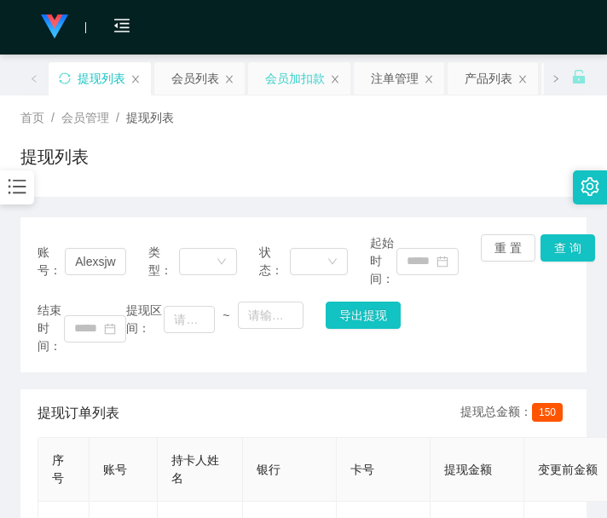
click at [285, 78] on div "会员加扣款" at bounding box center [295, 78] width 60 height 32
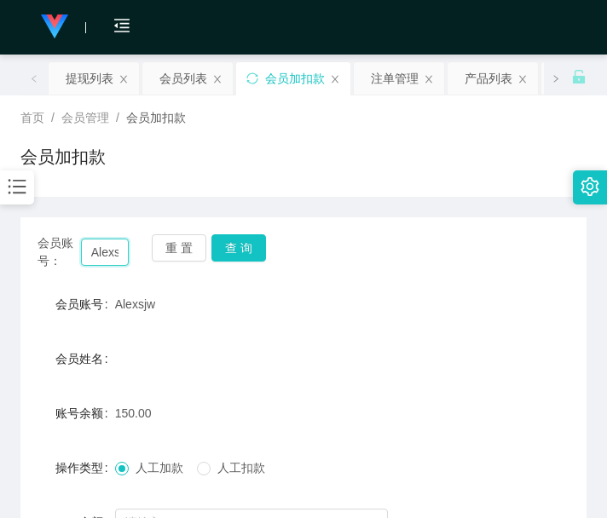
click at [104, 249] on input "Alexsjw" at bounding box center [105, 252] width 49 height 27
paste input "[PERSON_NAME]"
type input "[PERSON_NAME]"
click at [228, 250] on button "查 询" at bounding box center [238, 247] width 55 height 27
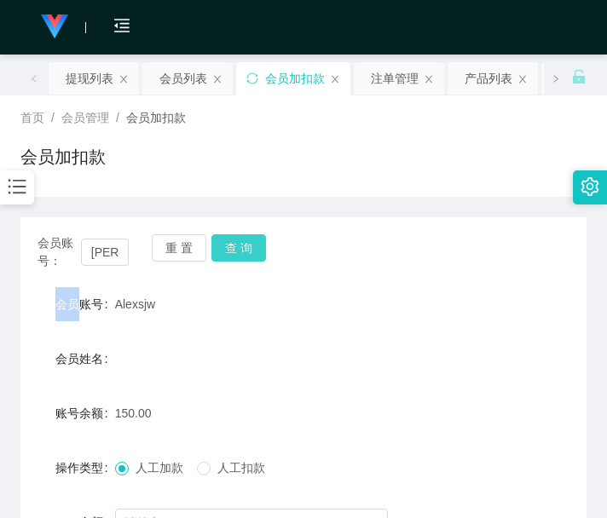
click at [228, 250] on div "重 置 查 询" at bounding box center [197, 252] width 91 height 36
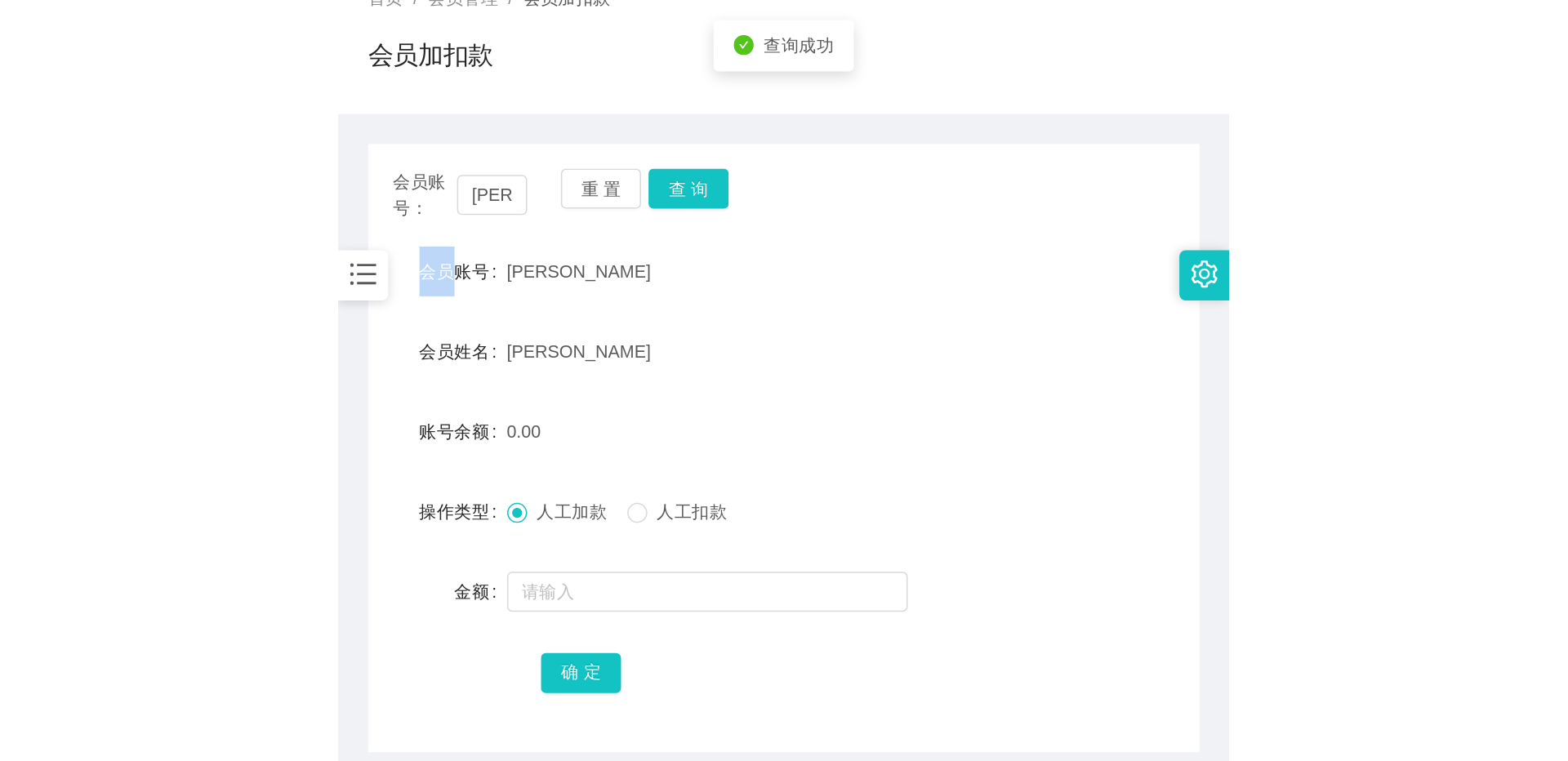
scroll to position [185, 0]
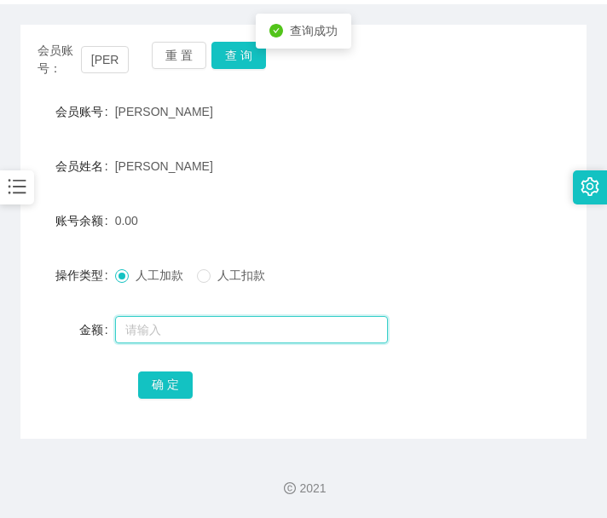
click at [216, 334] on input "text" at bounding box center [251, 329] width 273 height 27
type input "1000"
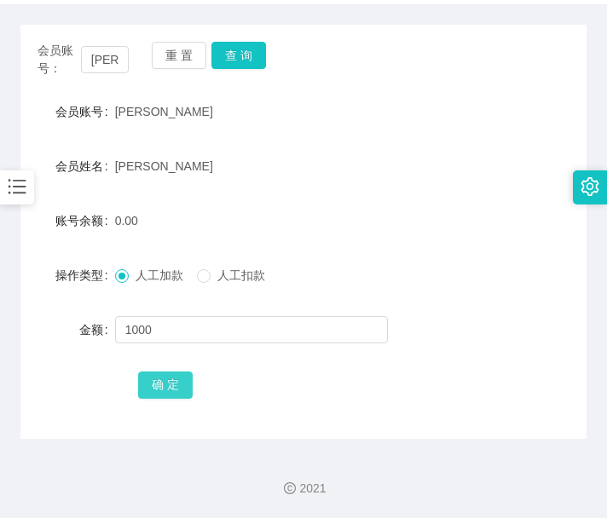
click at [170, 388] on button "确 定" at bounding box center [165, 384] width 55 height 27
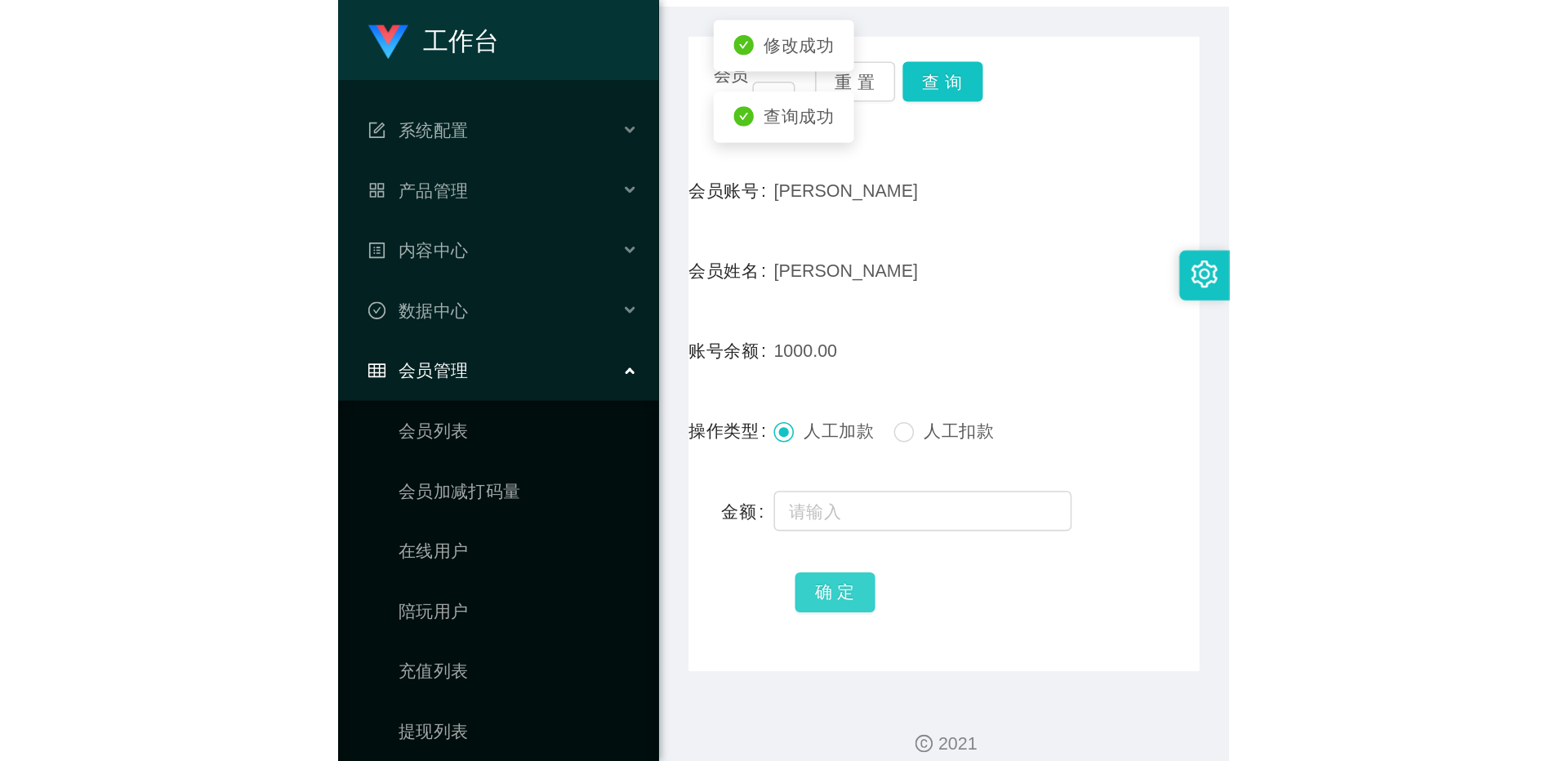
scroll to position [0, 0]
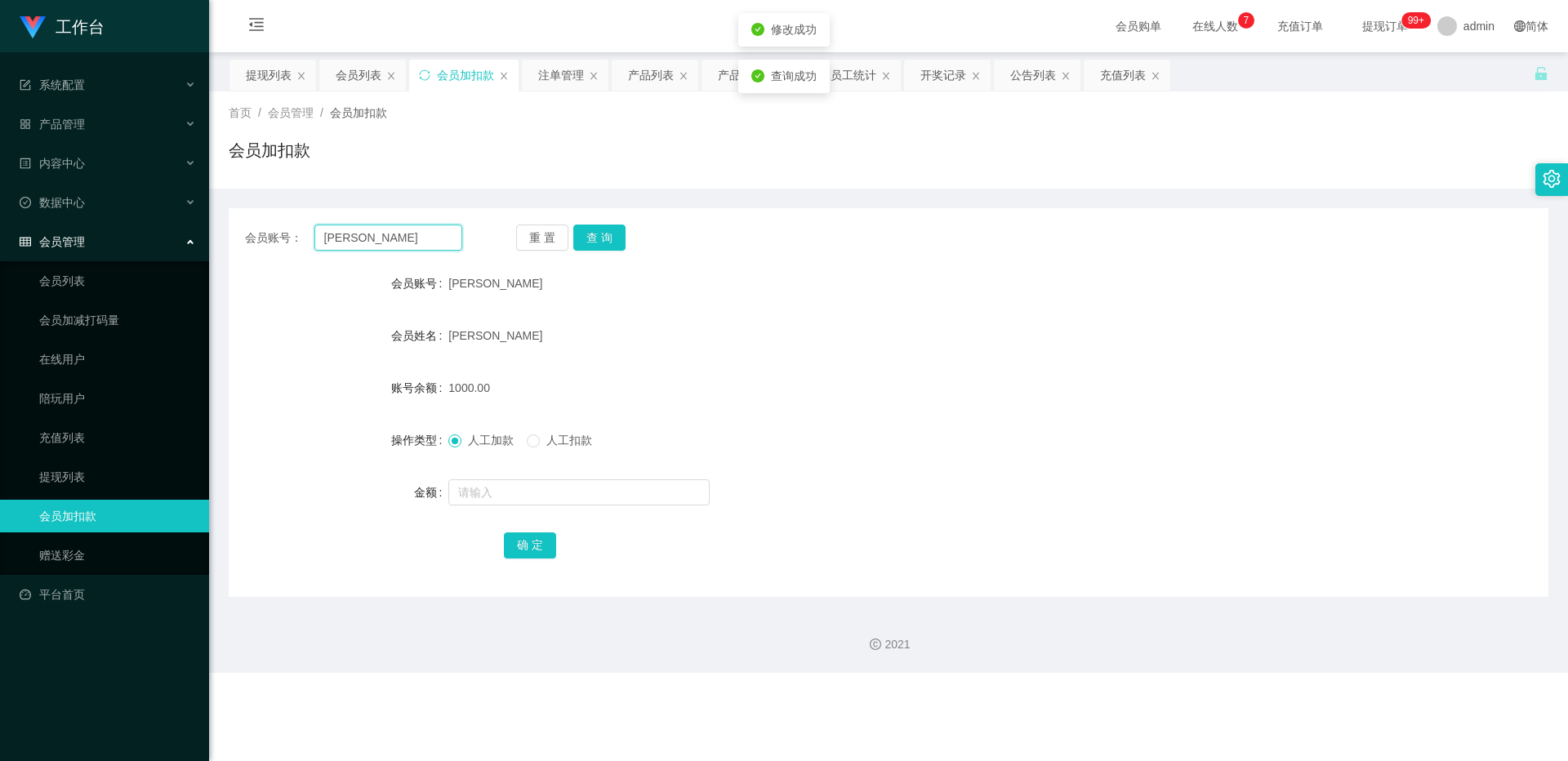
click at [356, 229] on input "[PERSON_NAME]" at bounding box center [388, 237] width 148 height 26
click at [81, 241] on span "会员管理" at bounding box center [52, 242] width 65 height 13
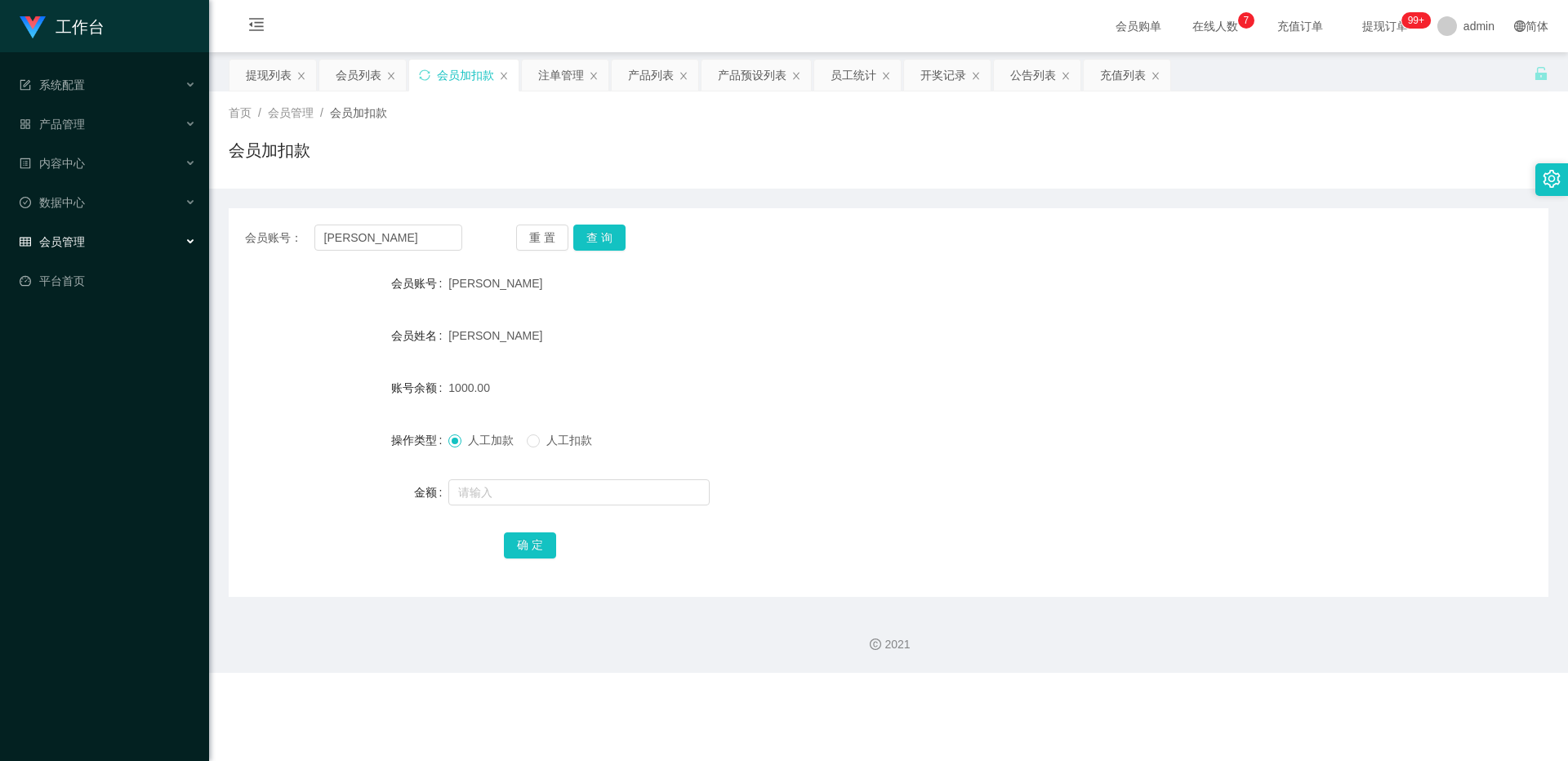
click at [102, 250] on div "会员管理" at bounding box center [104, 242] width 209 height 33
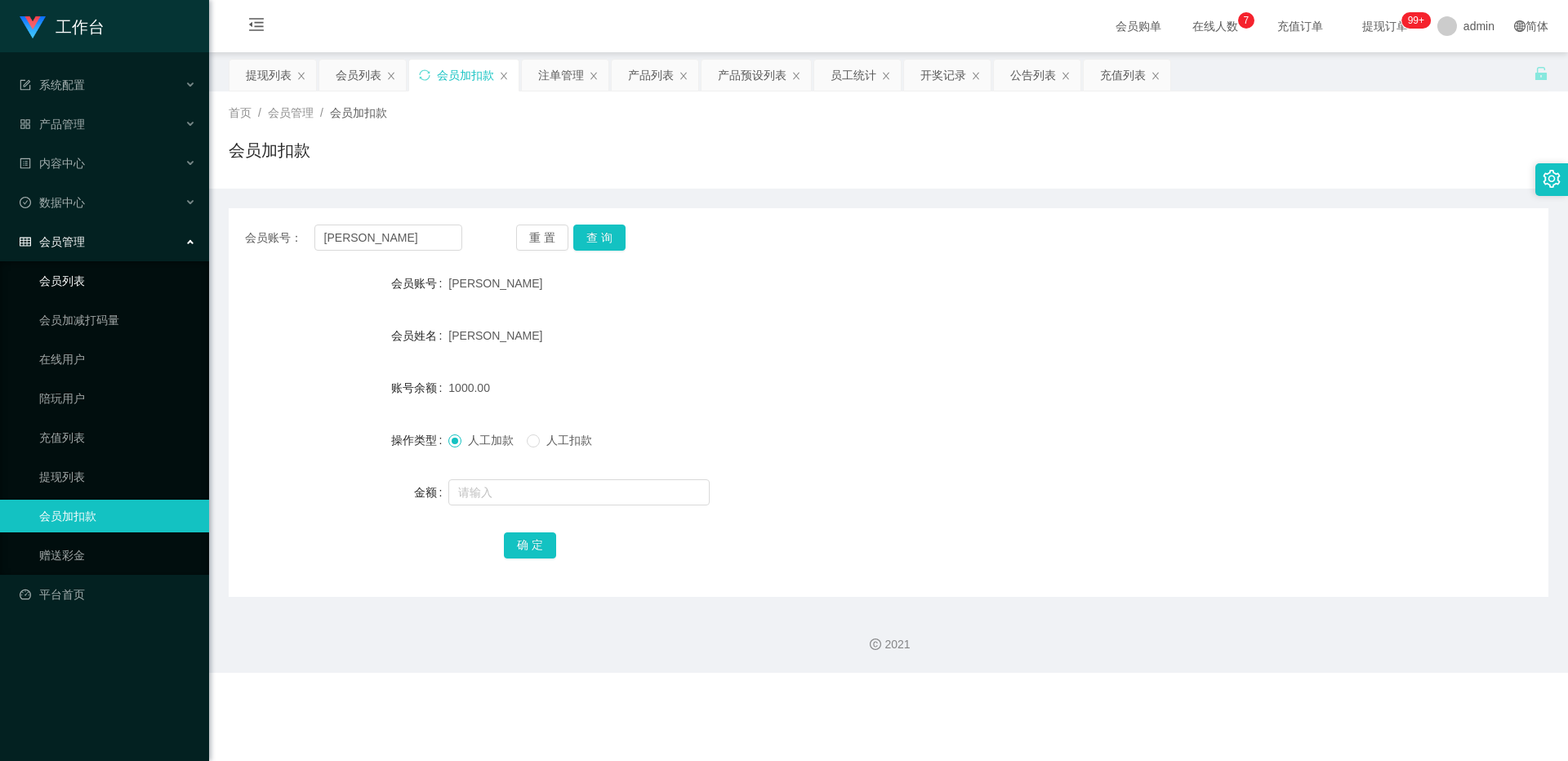
click at [102, 289] on link "会员列表" at bounding box center [118, 281] width 157 height 33
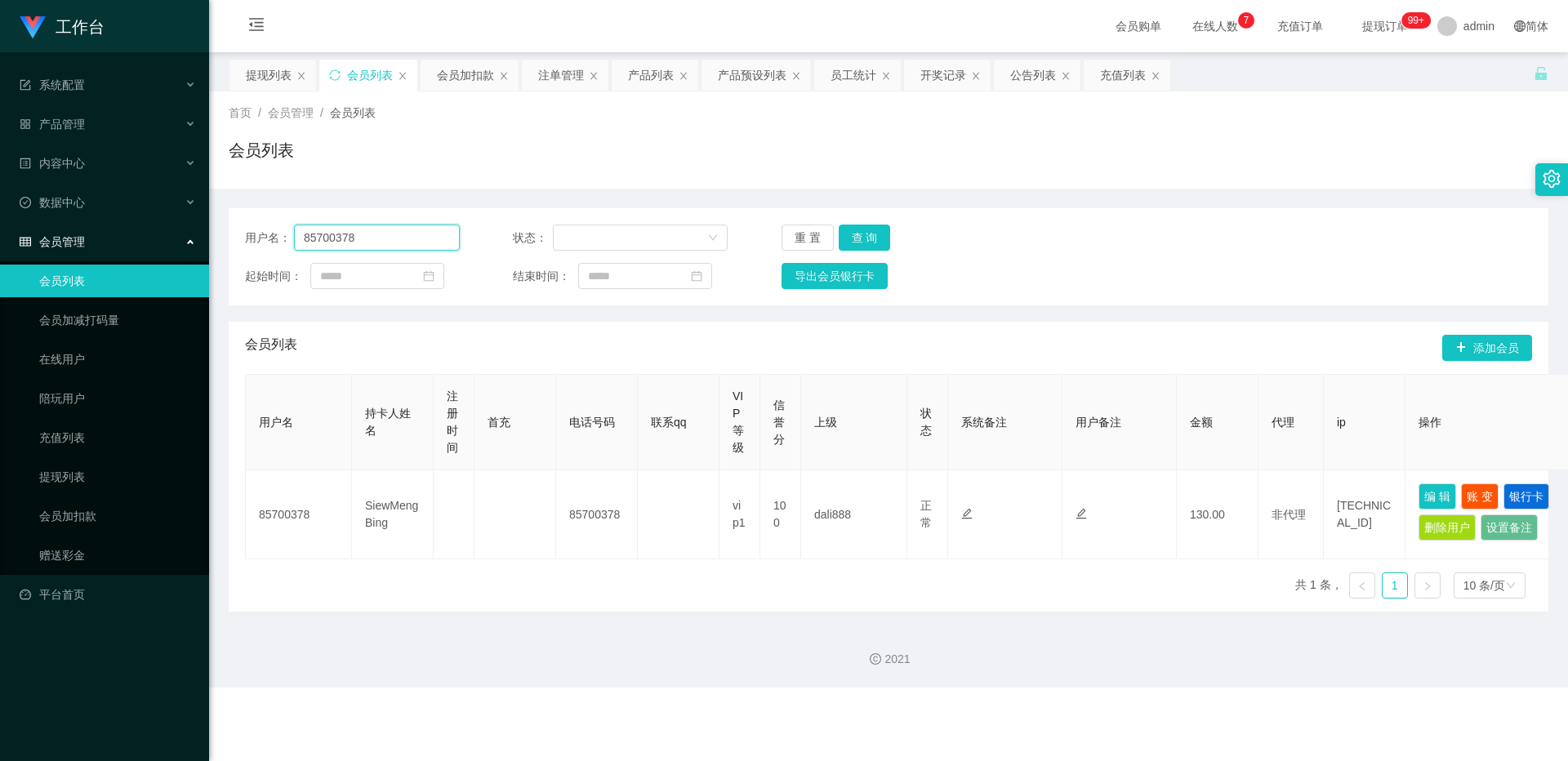
click at [387, 240] on input "85700378" at bounding box center [377, 237] width 166 height 26
paste input "[PERSON_NAME]"
type input "[PERSON_NAME]"
click at [581, 242] on button "查 询" at bounding box center [865, 237] width 53 height 26
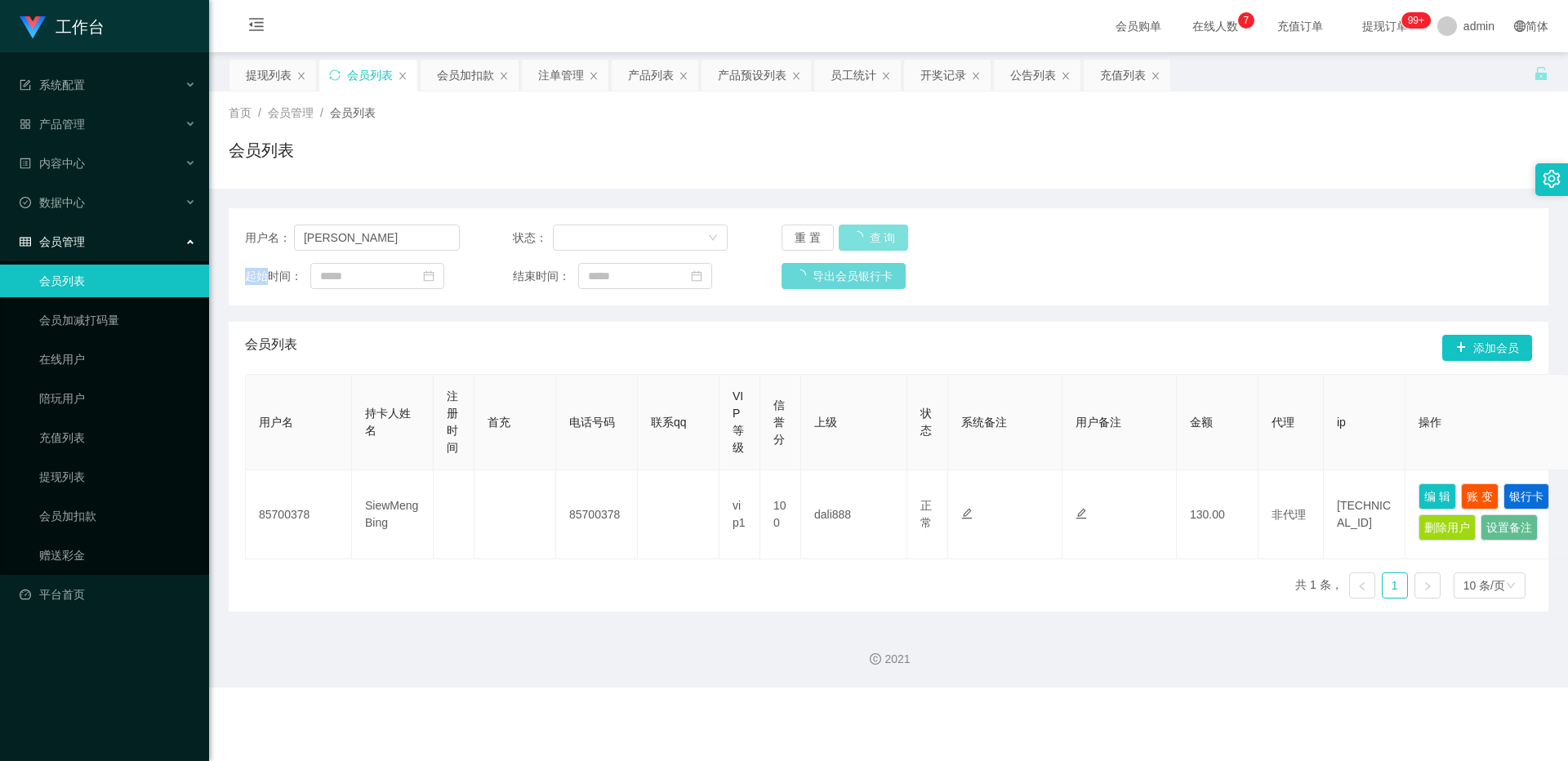
click at [581, 242] on div "重 置 查 询" at bounding box center [888, 237] width 215 height 26
click at [581, 494] on button "编 辑" at bounding box center [1437, 496] width 37 height 26
type input "[PERSON_NAME]"
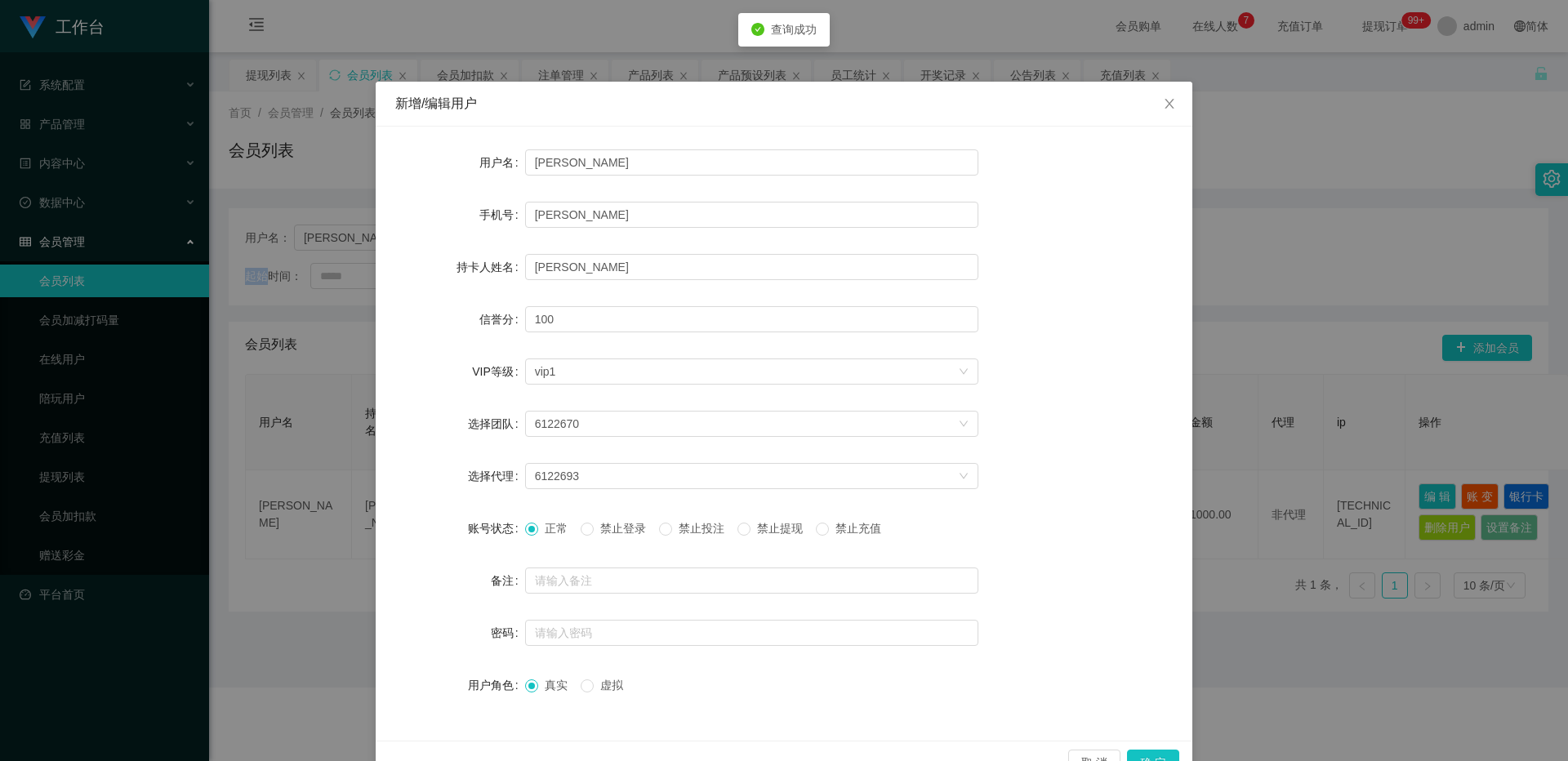
scroll to position [42, 0]
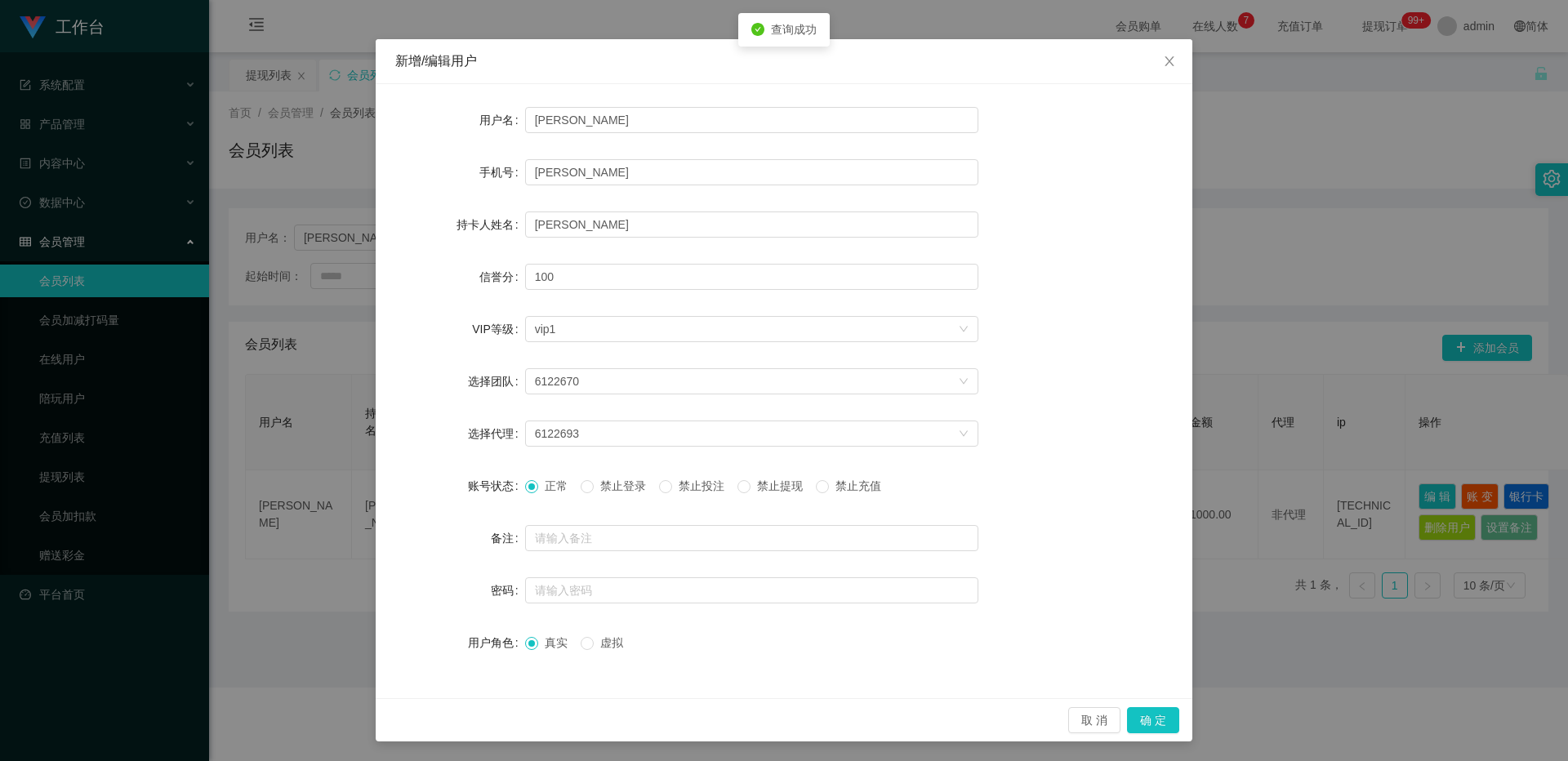
click at [581, 489] on span "禁止提现" at bounding box center [779, 486] width 58 height 13
click at [581, 496] on button "确 定" at bounding box center [1153, 720] width 53 height 26
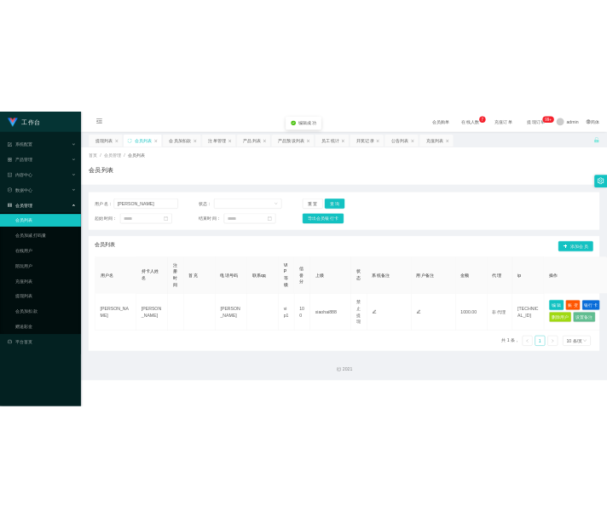
scroll to position [0, 0]
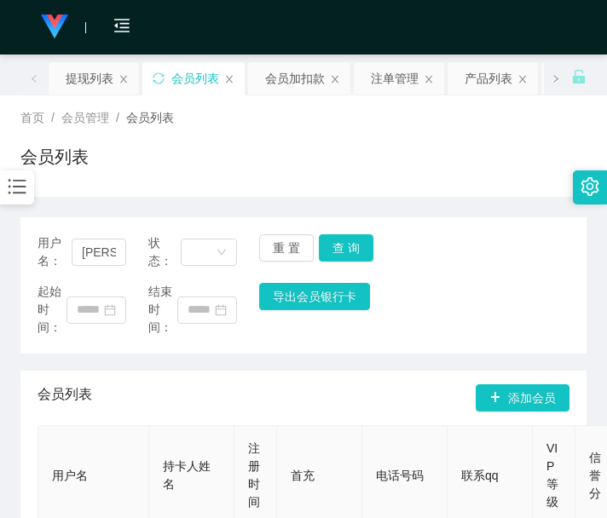
click at [62, 358] on div "用户名： Jessi 状态： 重 置 查 询 起始时间： 结束时间： 导出会员银行卡 会员列表 添加会员 用户名 持卡人姓名 注册时间 首充 电话号码 联系q…" at bounding box center [303, 448] width 566 height 463
click at [103, 258] on input "[PERSON_NAME]" at bounding box center [99, 252] width 55 height 27
drag, startPoint x: 103, startPoint y: 258, endPoint x: 120, endPoint y: 258, distance: 17.0
click at [105, 258] on input "[PERSON_NAME]" at bounding box center [99, 252] width 55 height 27
click at [365, 240] on button "查 询" at bounding box center [346, 247] width 55 height 27
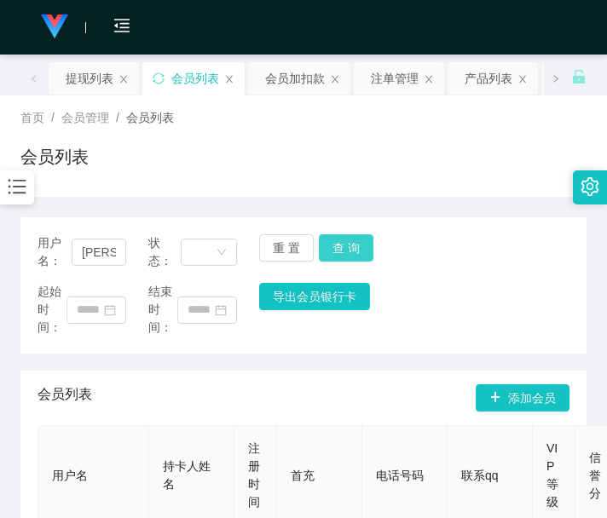
click at [365, 240] on div "用户名： Jessi 状态： 重 置 查 询" at bounding box center [303, 252] width 532 height 36
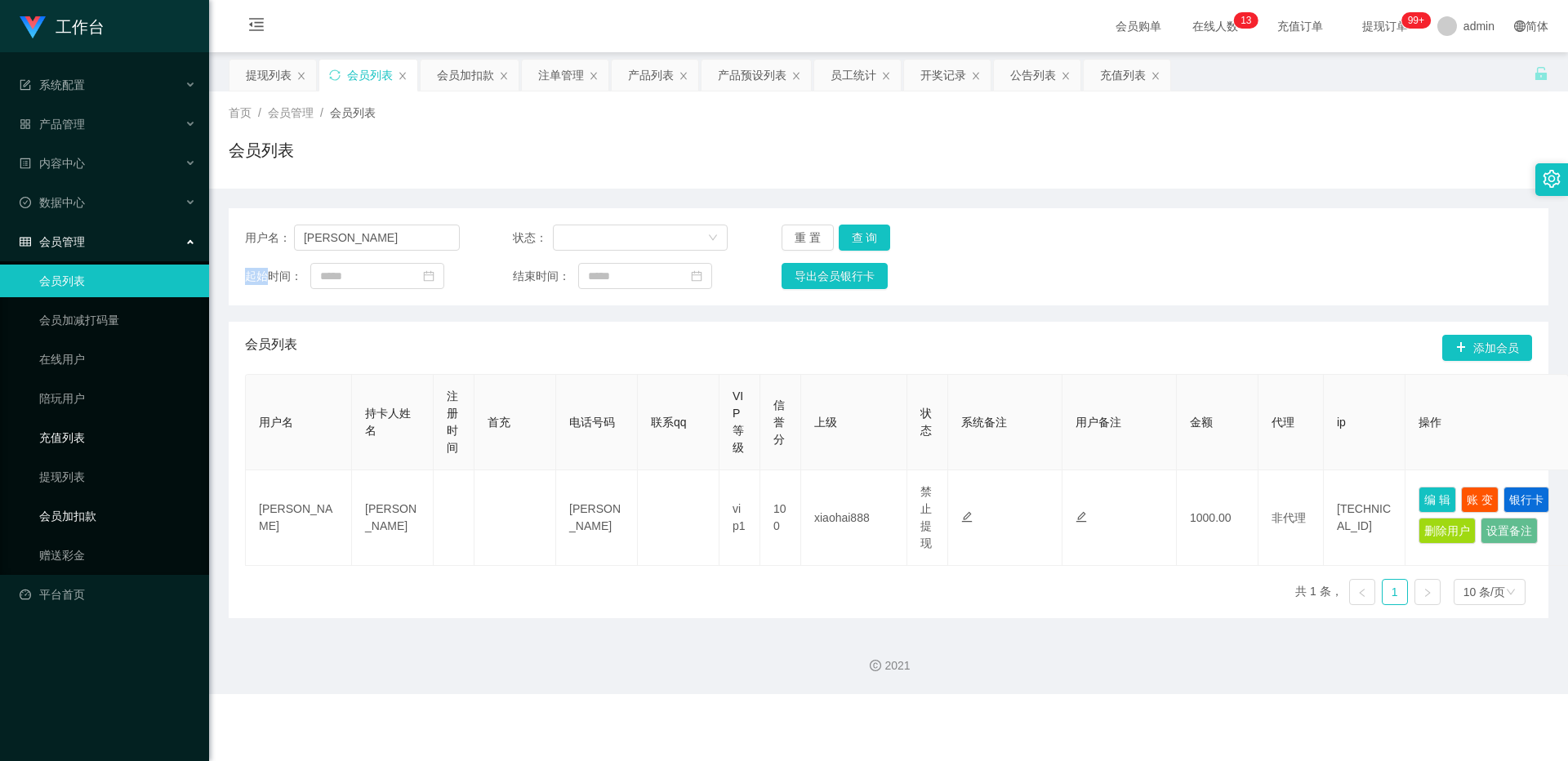
drag, startPoint x: 63, startPoint y: 516, endPoint x: 185, endPoint y: 422, distance: 154.0
click at [63, 496] on link "会员加扣款" at bounding box center [118, 516] width 157 height 33
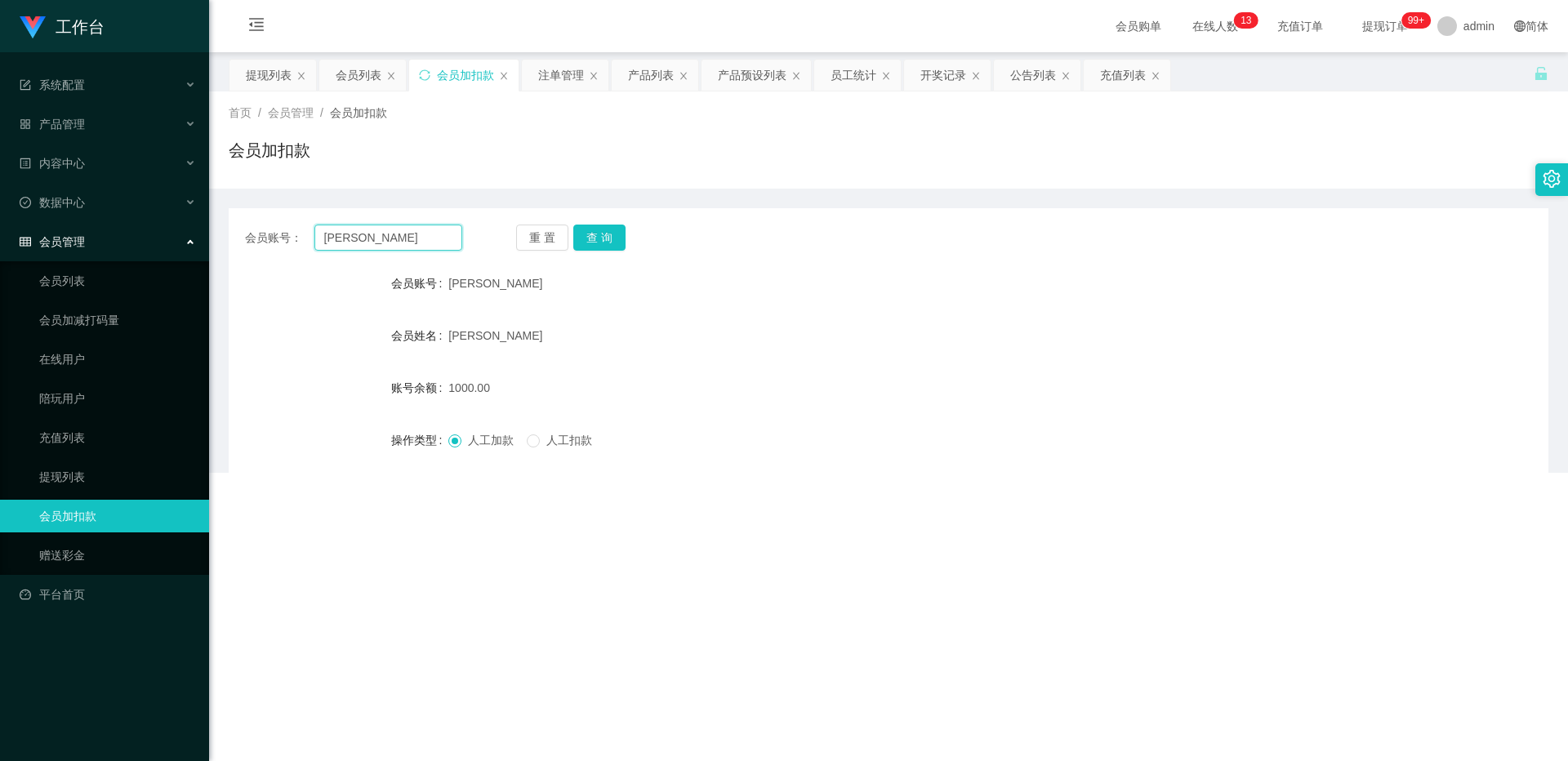
click at [356, 241] on input "[PERSON_NAME]" at bounding box center [388, 237] width 148 height 26
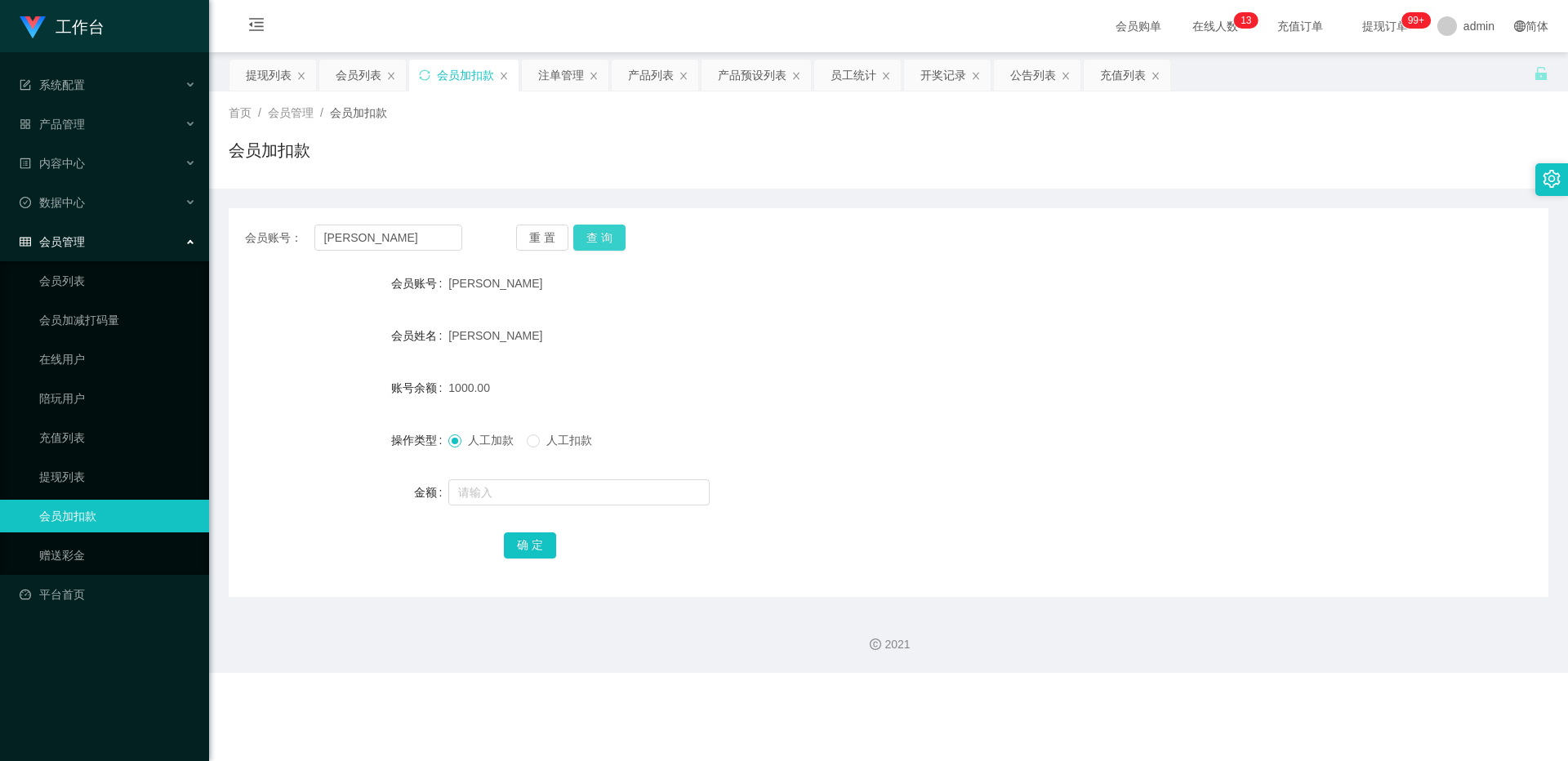
click at [581, 230] on button "查 询" at bounding box center [599, 237] width 53 height 26
click at [581, 230] on button "查 询" at bounding box center [608, 237] width 70 height 26
click at [581, 230] on div "重 置 查 询" at bounding box center [624, 237] width 218 height 26
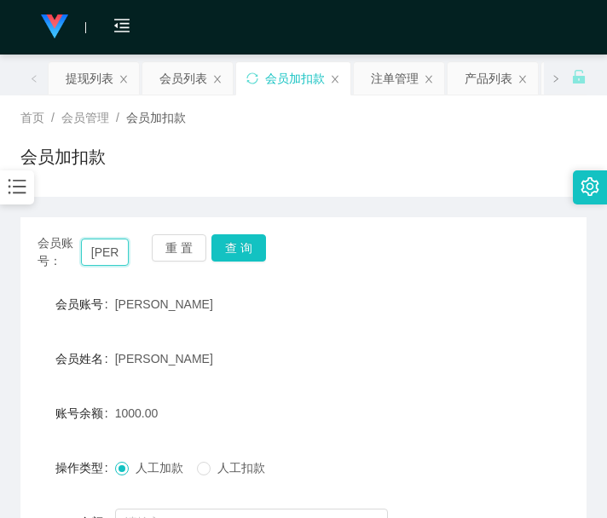
click at [121, 260] on input "[PERSON_NAME]" at bounding box center [105, 252] width 49 height 27
click at [233, 250] on button "查 询" at bounding box center [238, 247] width 55 height 27
click at [233, 250] on button "查 询" at bounding box center [247, 247] width 73 height 27
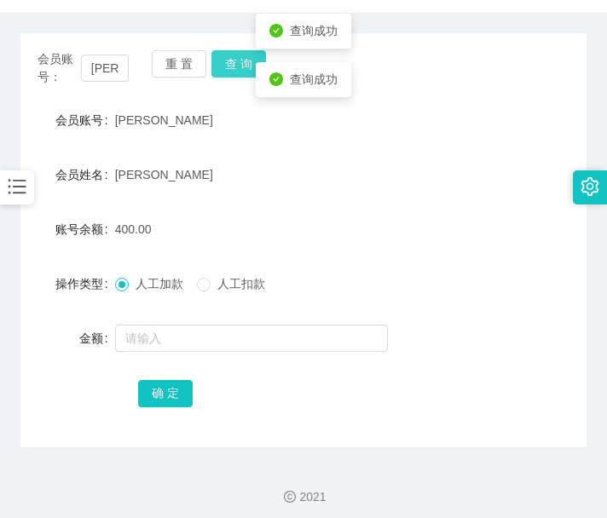
scroll to position [193, 0]
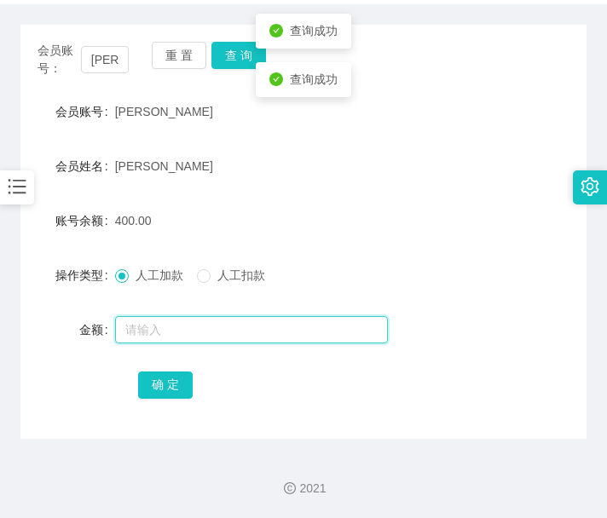
click at [172, 323] on input "text" at bounding box center [251, 329] width 273 height 27
type input "1200"
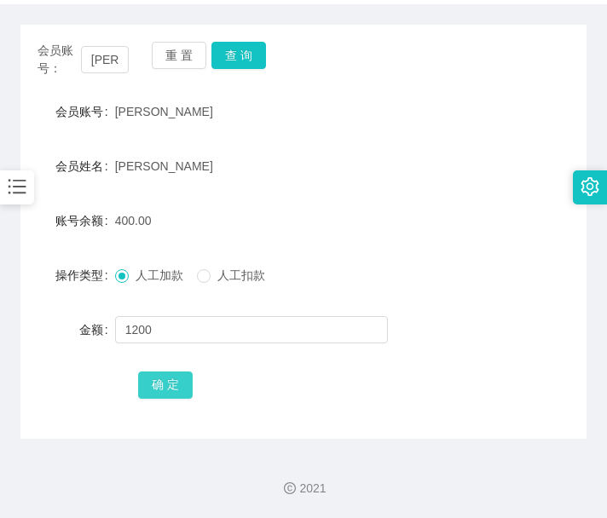
click at [151, 375] on button "确 定" at bounding box center [165, 384] width 55 height 27
drag, startPoint x: 66, startPoint y: 366, endPoint x: 90, endPoint y: 236, distance: 132.5
click at [66, 366] on form "会员账号 Jessi 会员姓名 [PERSON_NAME] 账号余额 1600.00 操作类型 人工加款 人工扣款 金额 确 定" at bounding box center [303, 248] width 566 height 307
click at [122, 97] on div "[PERSON_NAME]" at bounding box center [280, 112] width 330 height 34
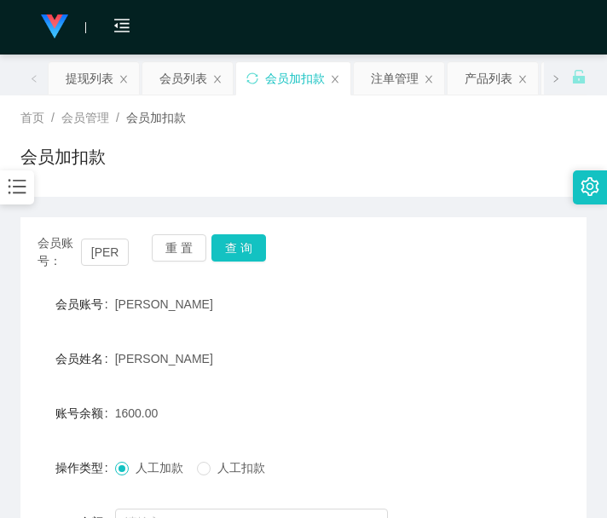
drag, startPoint x: 90, startPoint y: 78, endPoint x: 101, endPoint y: 97, distance: 22.1
click at [90, 78] on div "提现列表" at bounding box center [90, 78] width 48 height 32
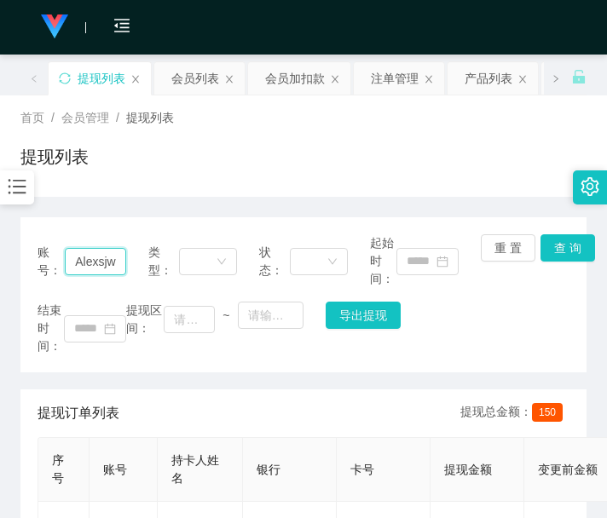
click at [99, 261] on input "Alexsjw" at bounding box center [95, 261] width 61 height 27
paste input "zt7181262"
click at [554, 246] on button "查 询" at bounding box center [567, 247] width 55 height 27
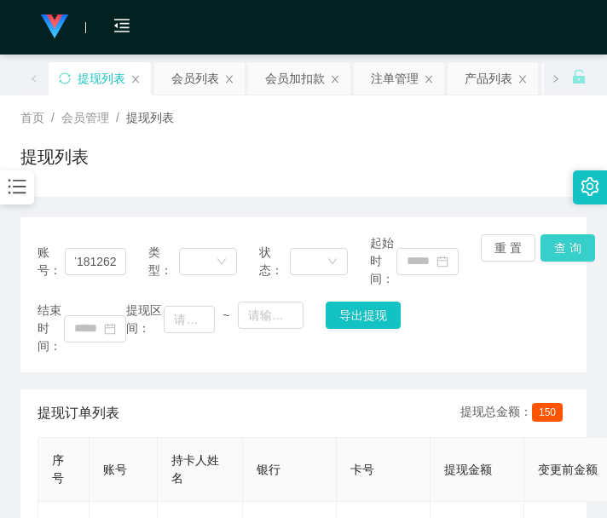
scroll to position [0, 0]
click at [554, 246] on div "重 置 查 询" at bounding box center [524, 261] width 89 height 54
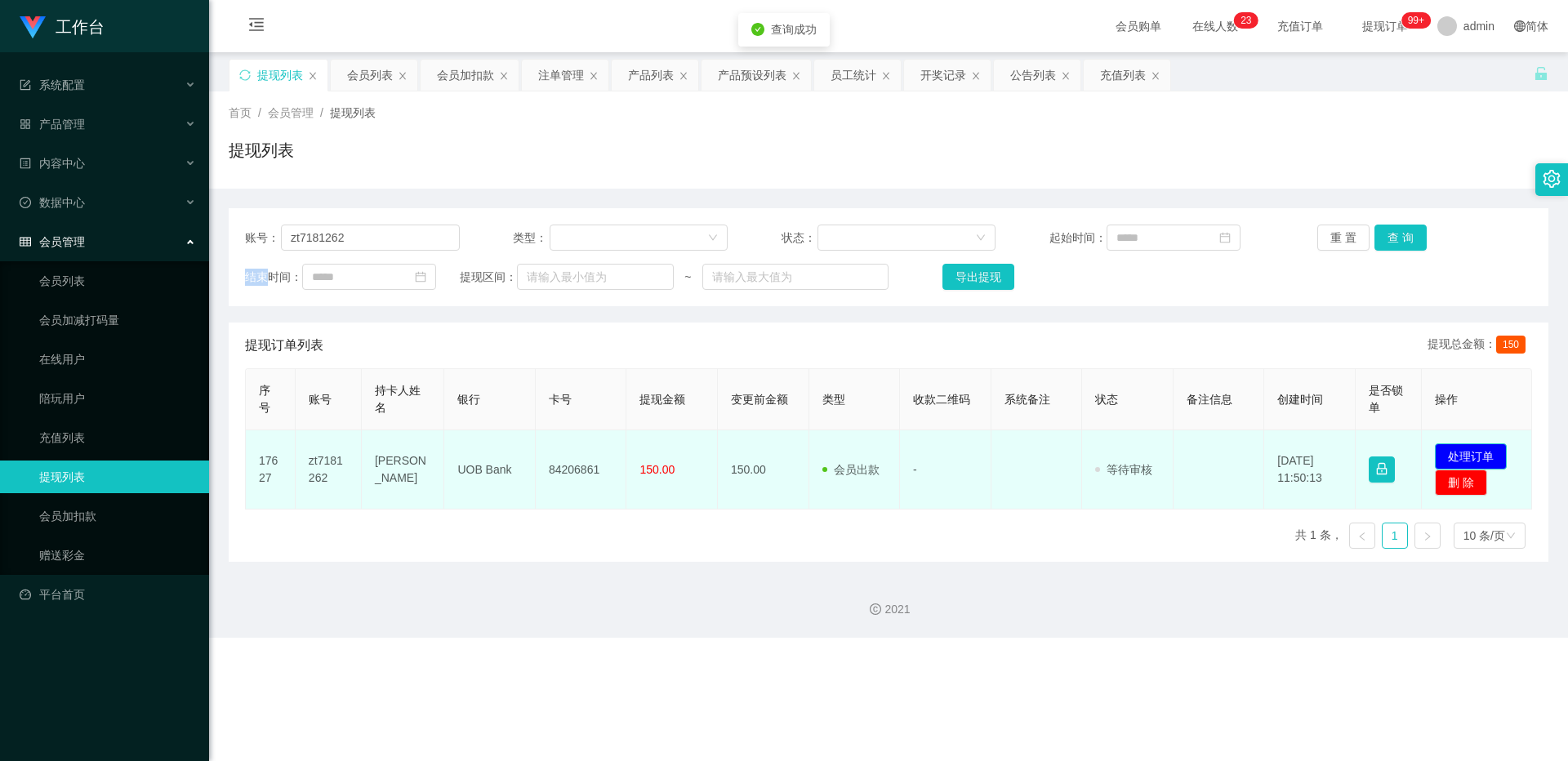
click at [581, 456] on button "处理订单" at bounding box center [1470, 456] width 72 height 26
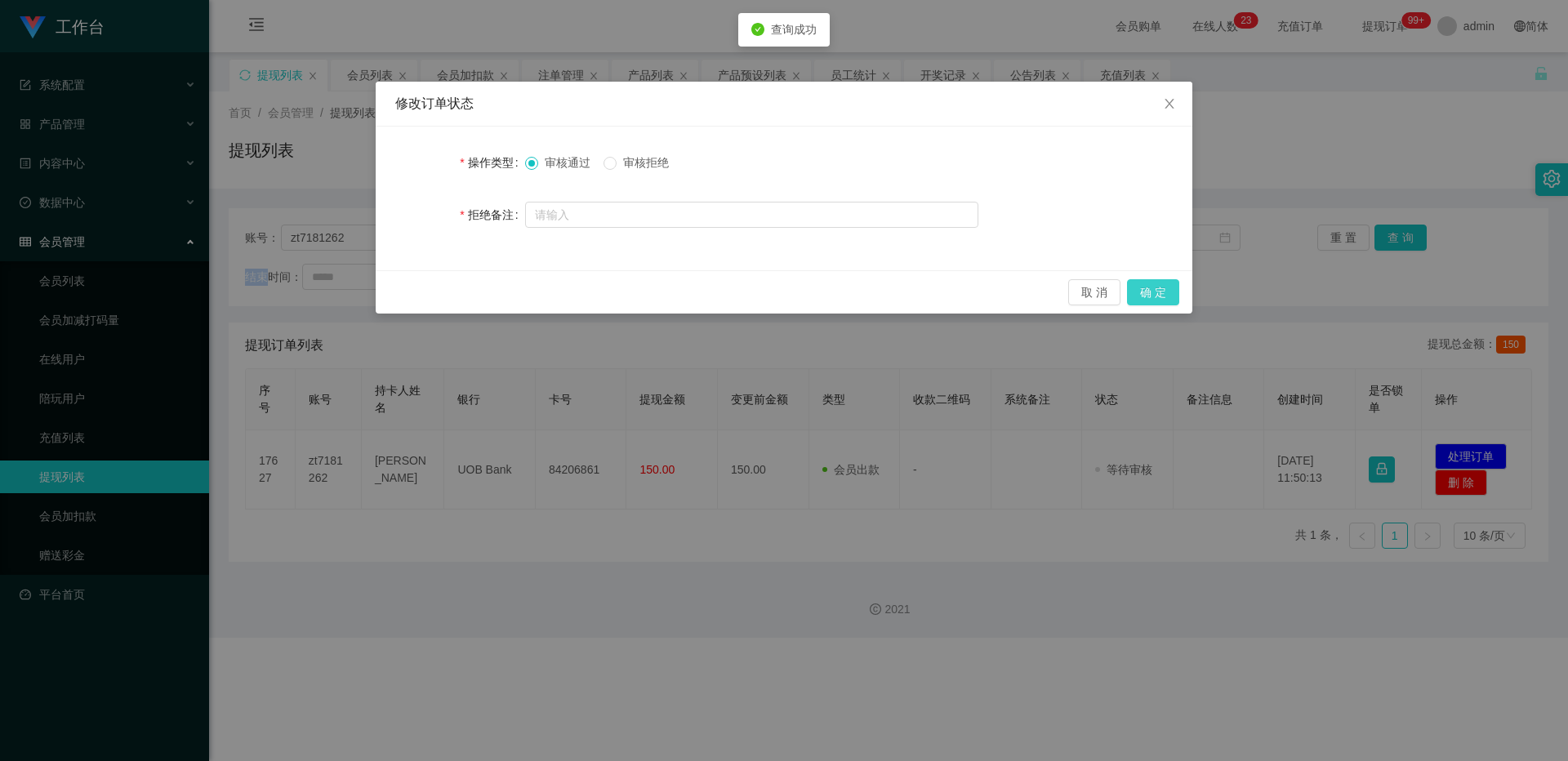
click at [581, 285] on button "确 定" at bounding box center [1153, 291] width 53 height 26
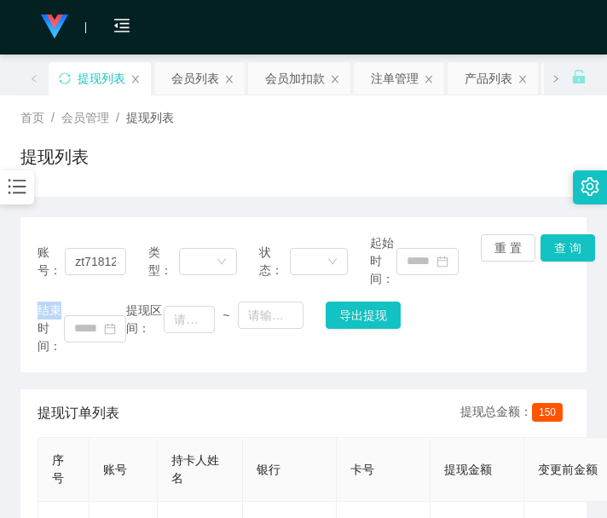
click at [100, 192] on div "首页 / 会员管理 / 提现列表 / 提现列表" at bounding box center [303, 145] width 607 height 101
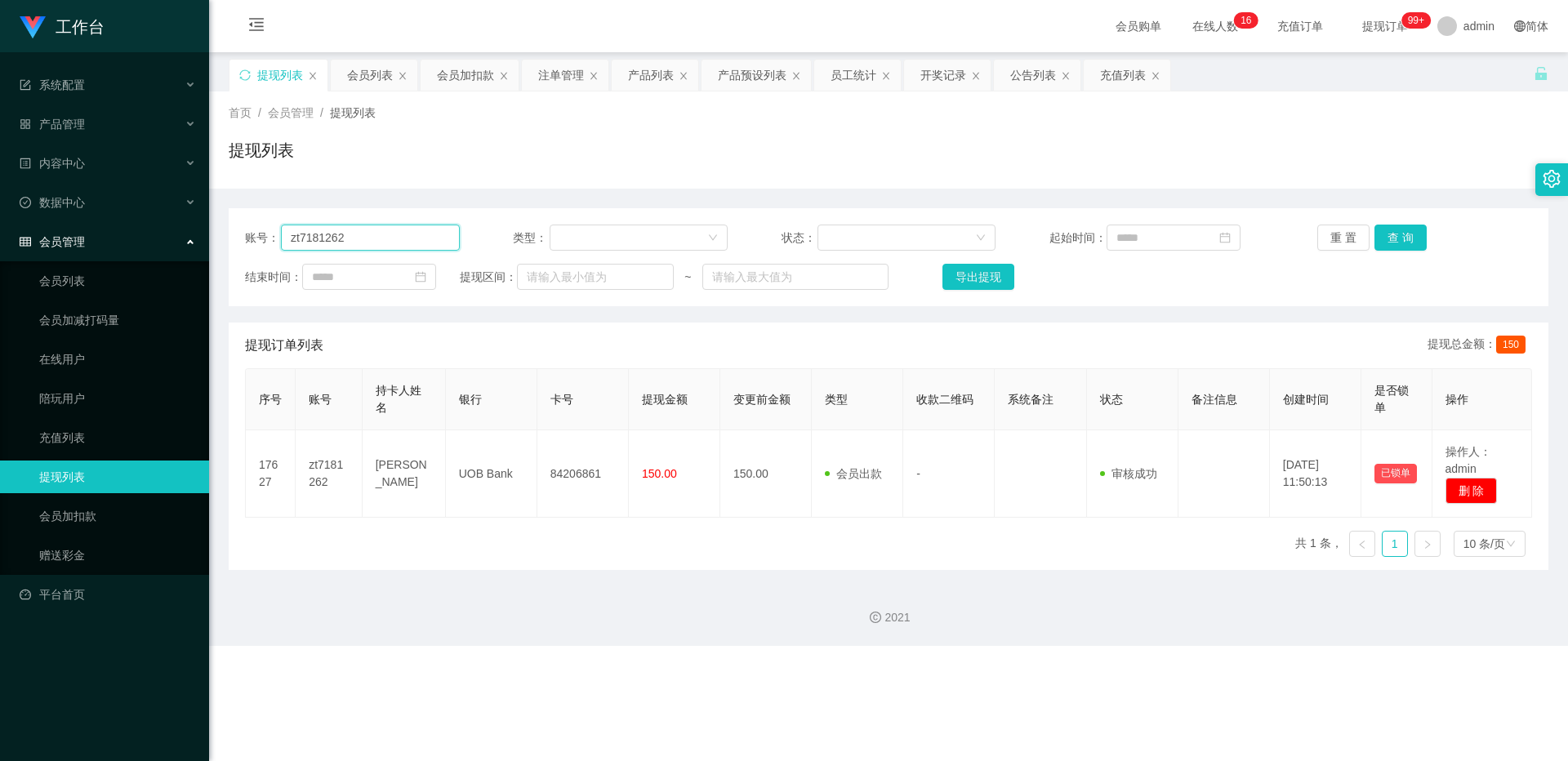
click at [356, 242] on input "zt7181262" at bounding box center [370, 237] width 179 height 26
paste input "XWW"
type input "XWW"
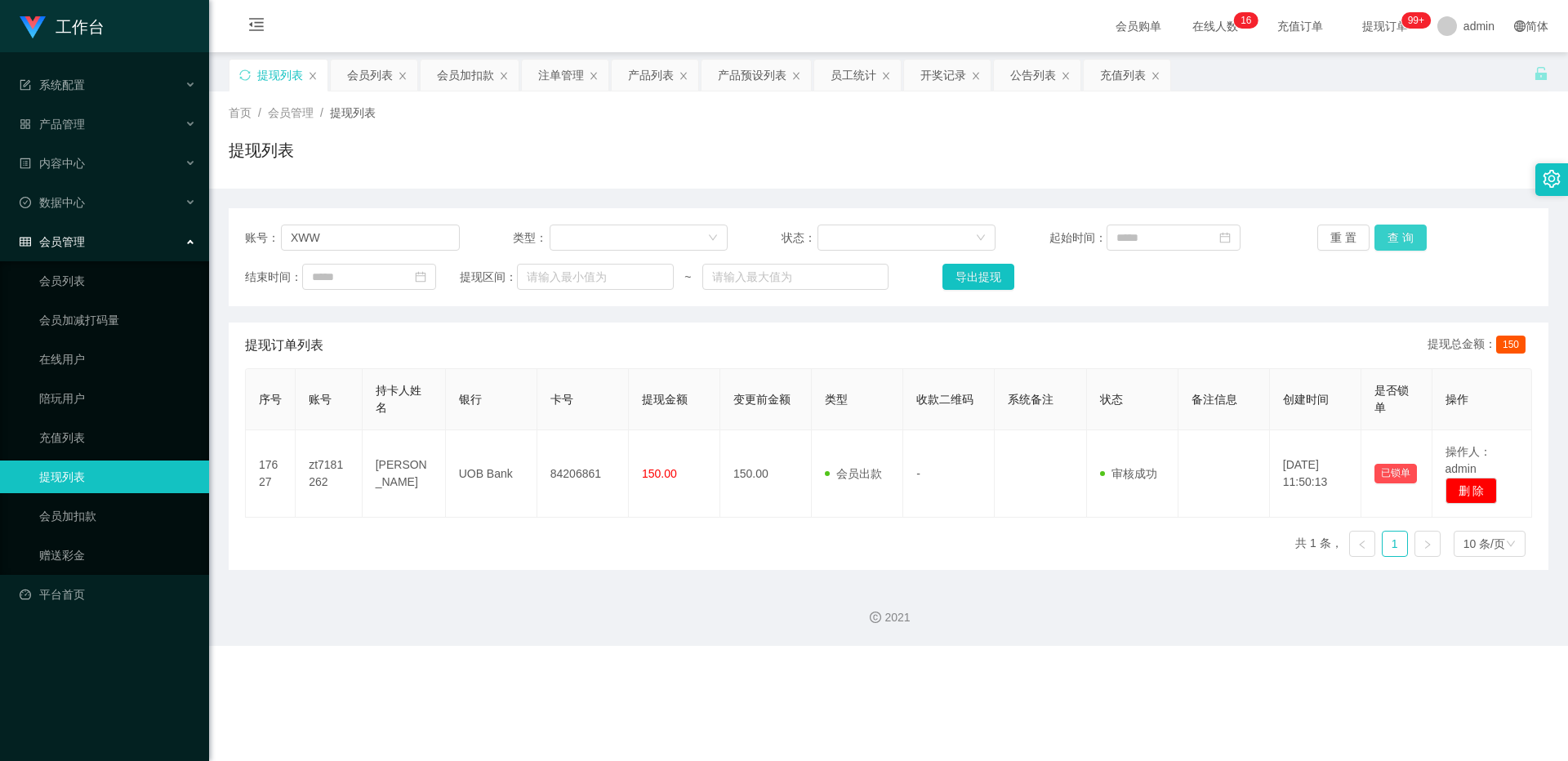
click at [581, 241] on button "查 询" at bounding box center [1400, 237] width 53 height 26
click at [581, 241] on div "重 置 查 询" at bounding box center [1424, 237] width 215 height 26
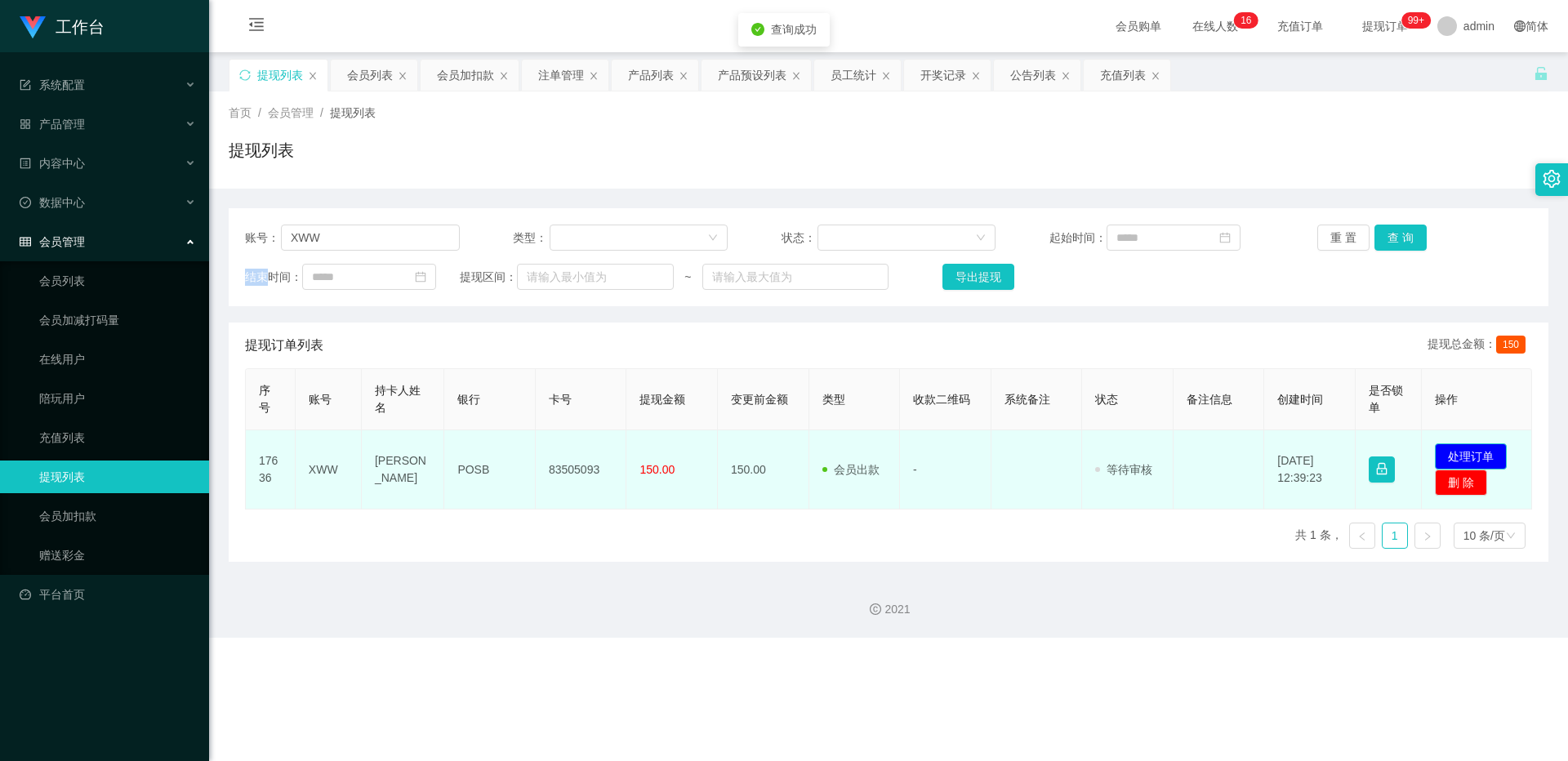
click at [581, 452] on button "处理订单" at bounding box center [1470, 456] width 72 height 26
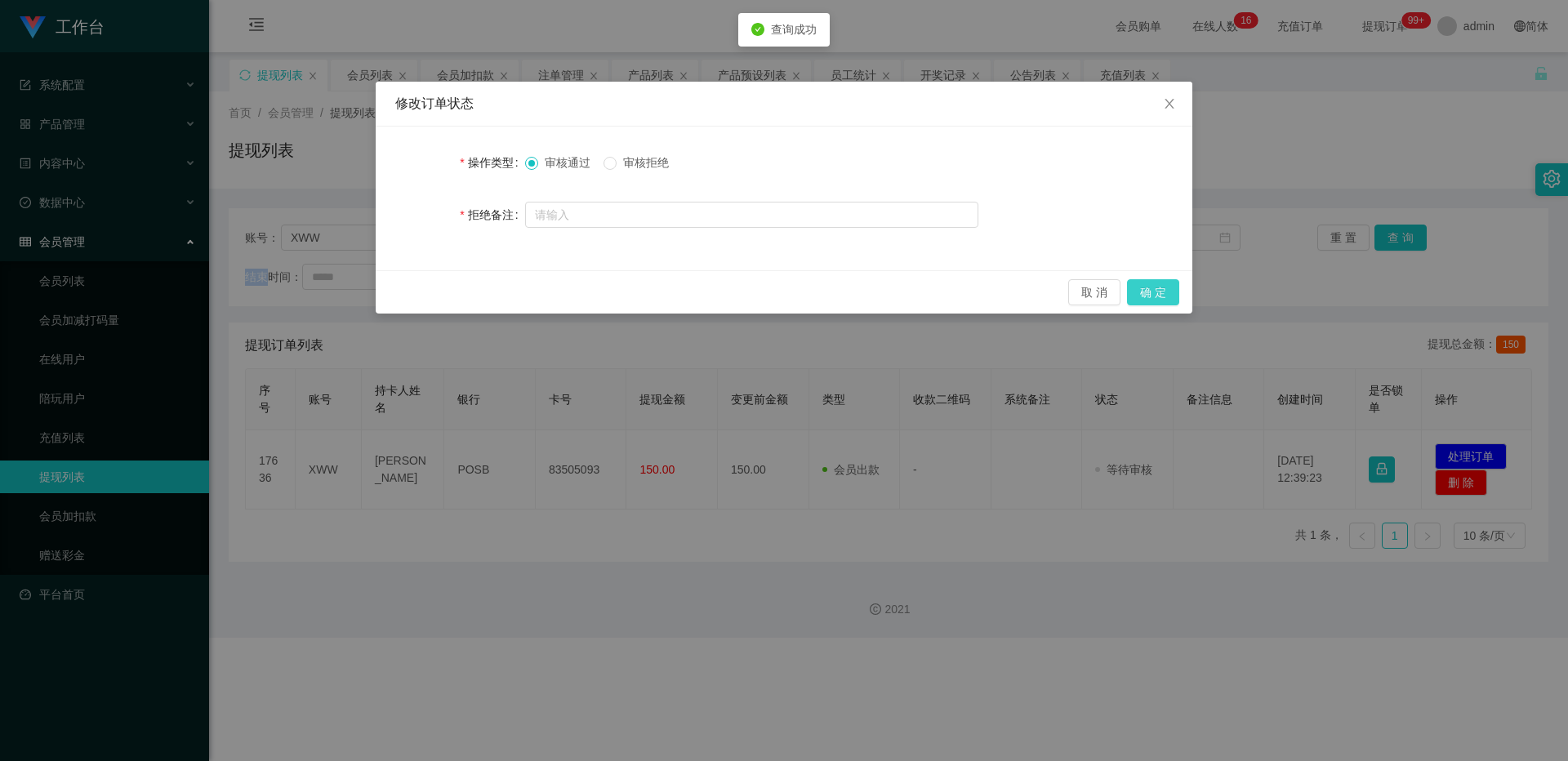
click at [581, 288] on button "确 定" at bounding box center [1153, 291] width 53 height 26
